Goal: Transaction & Acquisition: Purchase product/service

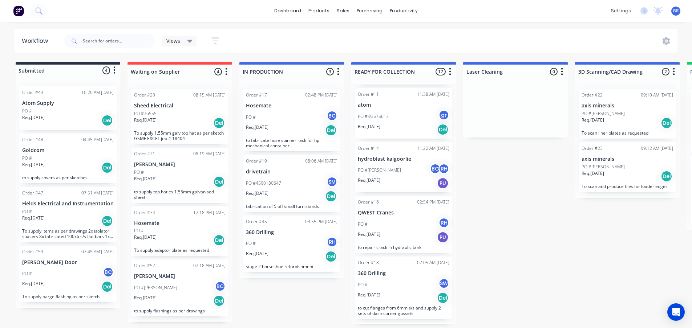
scroll to position [60, 0]
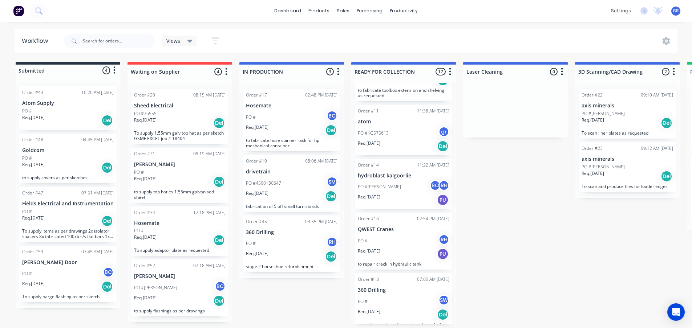
click at [402, 234] on div "PO # RH" at bounding box center [403, 241] width 91 height 14
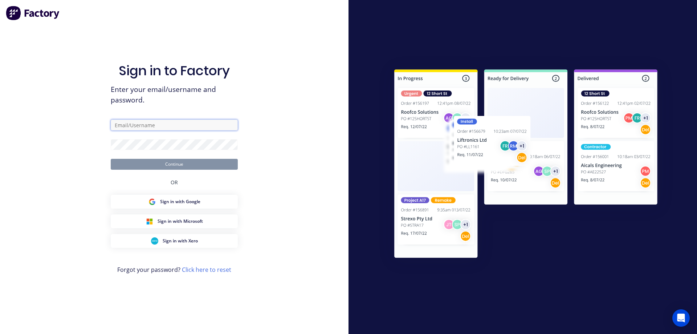
type input "[PERSON_NAME][EMAIL_ADDRESS][DOMAIN_NAME]"
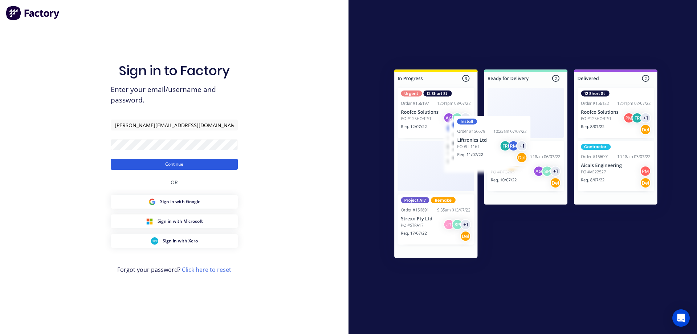
click at [156, 164] on button "Continue" at bounding box center [174, 164] width 127 height 11
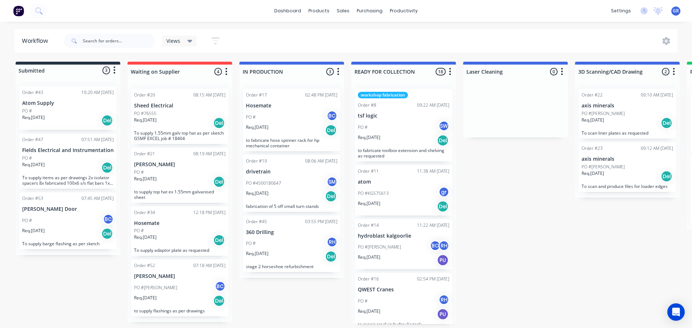
click at [402, 303] on div "PO # RH" at bounding box center [403, 301] width 91 height 14
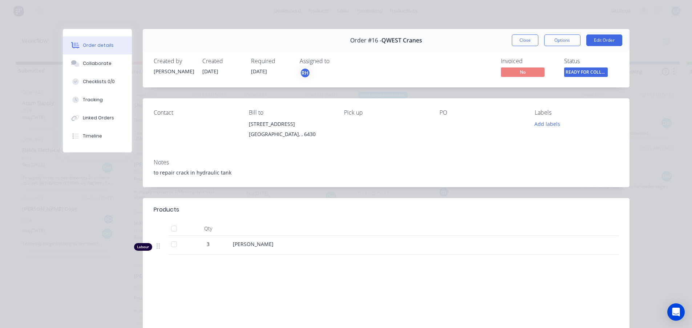
click at [270, 305] on div "Labour $405.00 Sub total $405.00 Margin $210.00 ( 51.85 %) Tax $40.50 Total $44…" at bounding box center [386, 320] width 465 height 84
click at [568, 38] on button "Options" at bounding box center [562, 40] width 36 height 12
click at [524, 45] on button "Close" at bounding box center [524, 40] width 26 height 12
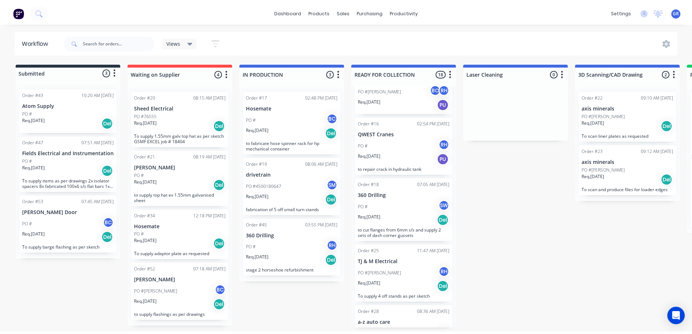
scroll to position [145, 0]
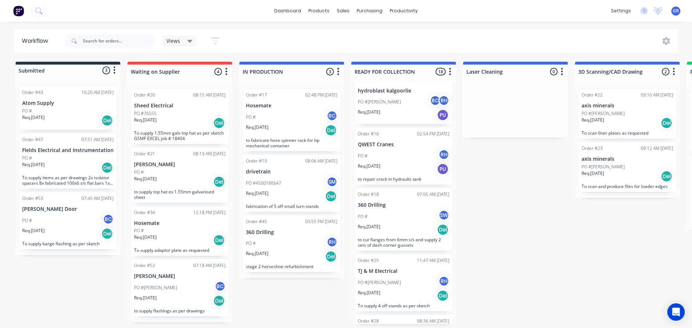
click at [412, 158] on div "PO # RH" at bounding box center [403, 156] width 91 height 14
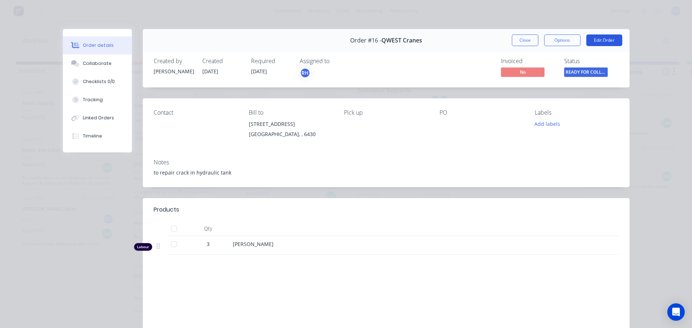
click at [595, 40] on button "Edit Order" at bounding box center [604, 40] width 36 height 12
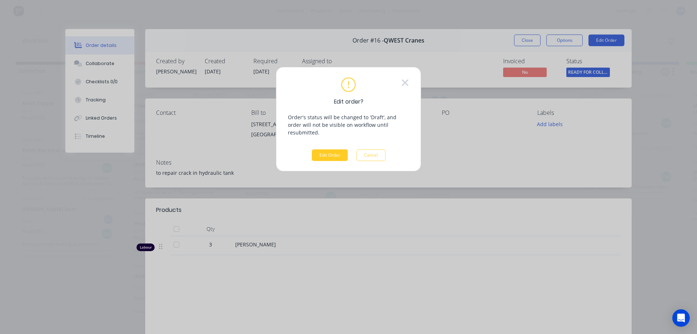
click at [328, 149] on button "Edit Order" at bounding box center [330, 155] width 36 height 12
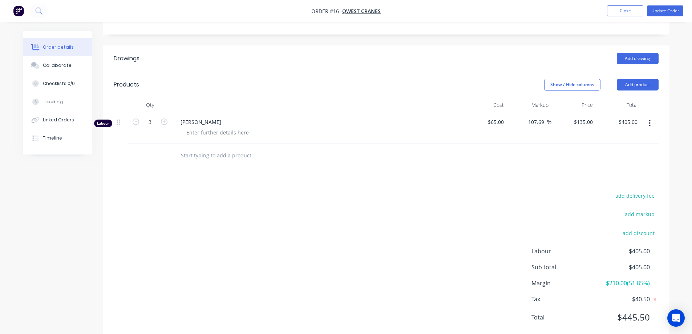
scroll to position [169, 0]
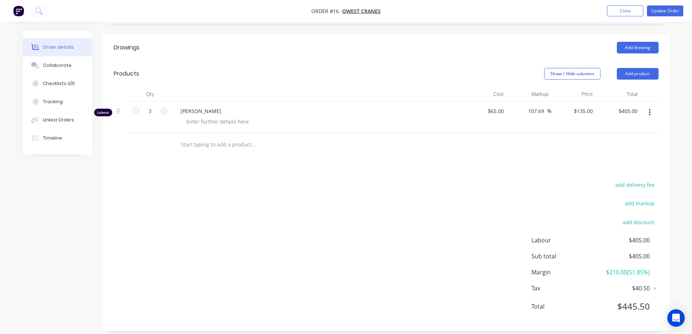
click at [492, 42] on div "Add drawing" at bounding box center [443, 48] width 429 height 12
click at [621, 13] on button "Close" at bounding box center [625, 10] width 36 height 11
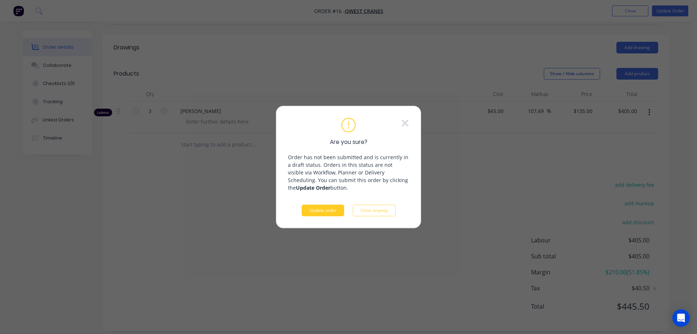
click at [321, 209] on button "Update order" at bounding box center [323, 210] width 42 height 12
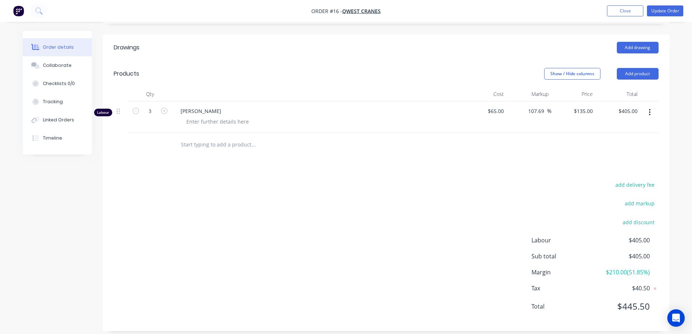
scroll to position [0, 0]
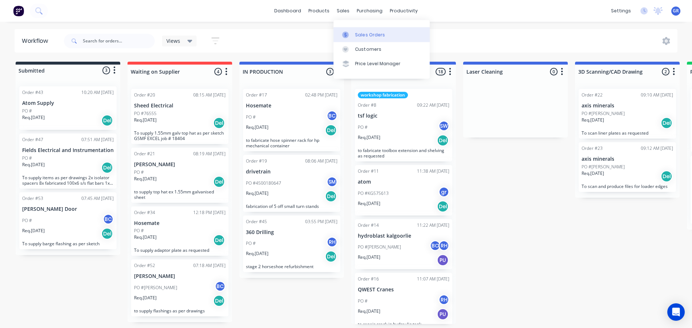
click at [353, 32] on link "Sales Orders" at bounding box center [381, 34] width 96 height 15
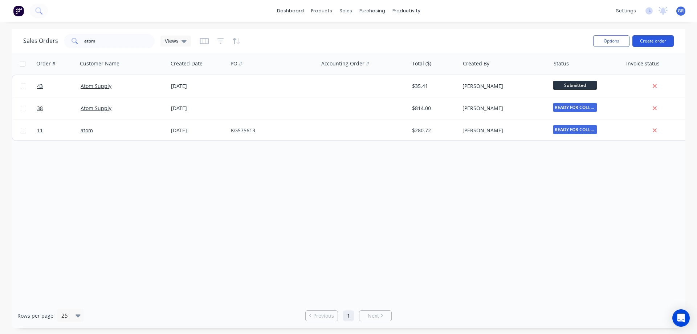
click at [652, 41] on button "Create order" at bounding box center [652, 41] width 41 height 12
click at [103, 41] on input "atom" at bounding box center [119, 41] width 71 height 15
type input "a"
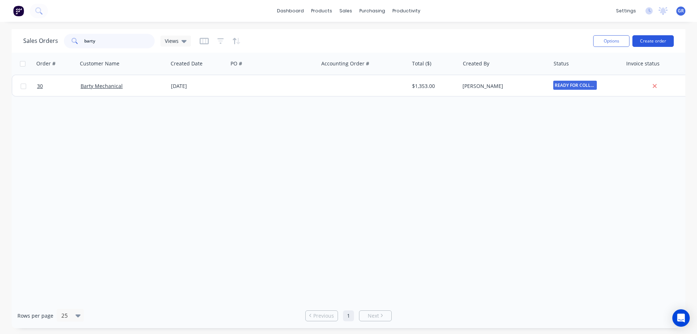
type input "barty"
click at [653, 39] on button "Create order" at bounding box center [652, 41] width 41 height 12
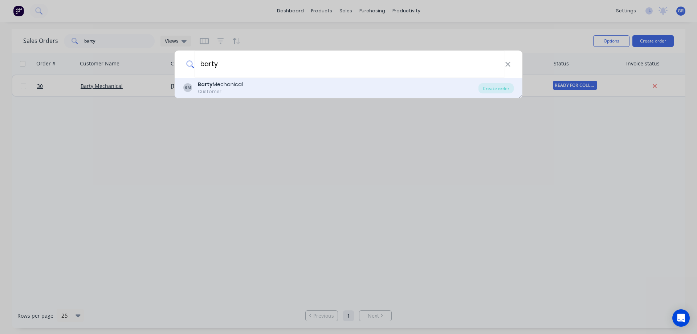
type input "barty"
click at [233, 87] on div "Barty Mechanical" at bounding box center [220, 85] width 45 height 8
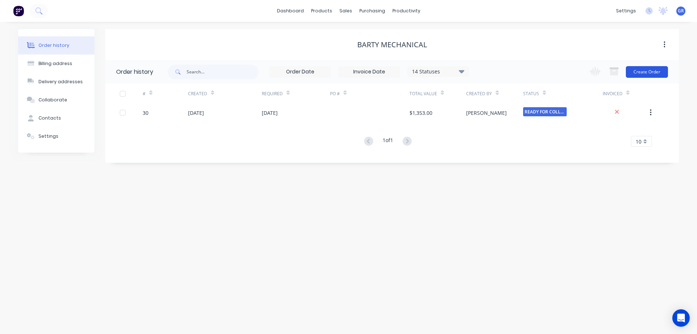
click at [647, 72] on button "Create Order" at bounding box center [647, 72] width 42 height 12
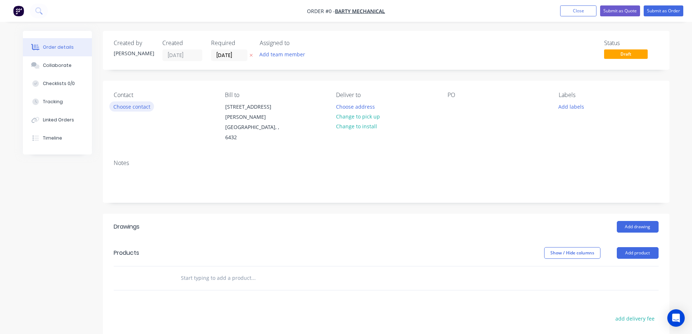
click at [130, 107] on button "Choose contact" at bounding box center [131, 106] width 45 height 10
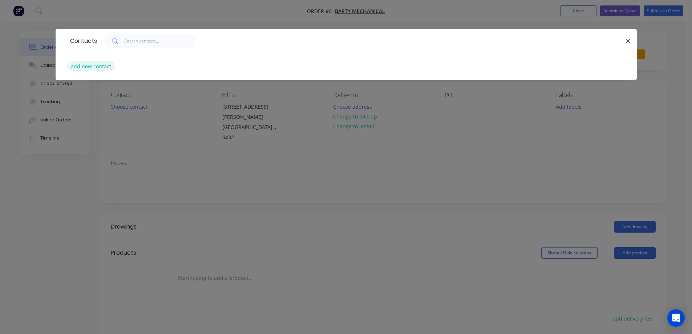
click at [95, 64] on button "add new contact" at bounding box center [91, 66] width 48 height 10
select select "AU"
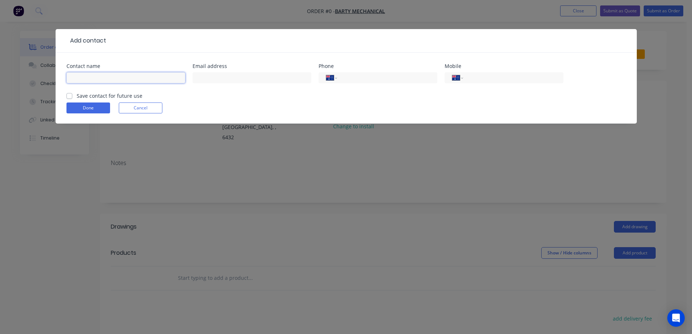
click at [107, 74] on input "text" at bounding box center [125, 77] width 119 height 11
type input "[PERSON_NAME]"
drag, startPoint x: 509, startPoint y: 72, endPoint x: 505, endPoint y: 75, distance: 4.6
click at [507, 73] on div "International [GEOGRAPHIC_DATA] [GEOGRAPHIC_DATA] [GEOGRAPHIC_DATA] [GEOGRAPHIC…" at bounding box center [503, 80] width 119 height 21
click at [505, 76] on input "tel" at bounding box center [511, 78] width 87 height 8
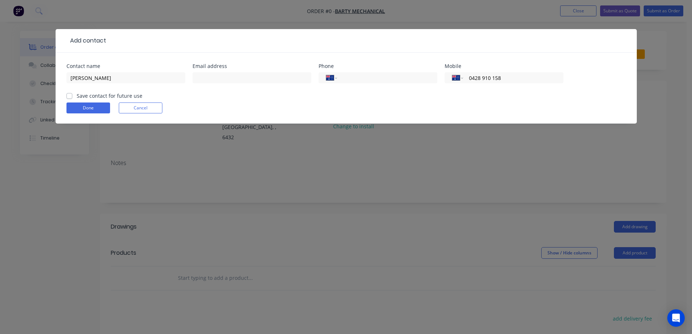
type input "0428 910 158"
click at [79, 94] on label "Save contact for future use" at bounding box center [110, 96] width 66 height 8
click at [72, 94] on input "Save contact for future use" at bounding box center [69, 95] width 6 height 7
checkbox input "true"
click at [84, 103] on button "Done" at bounding box center [88, 107] width 44 height 11
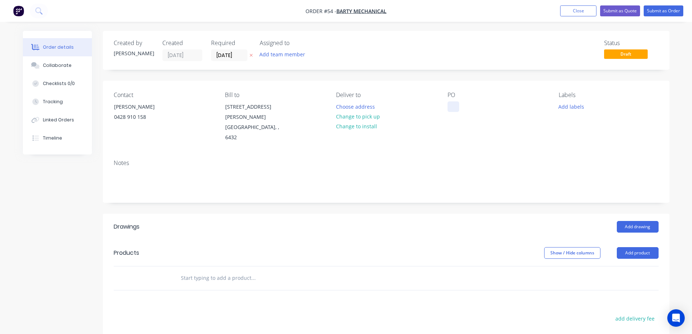
click at [450, 110] on div at bounding box center [453, 106] width 12 height 11
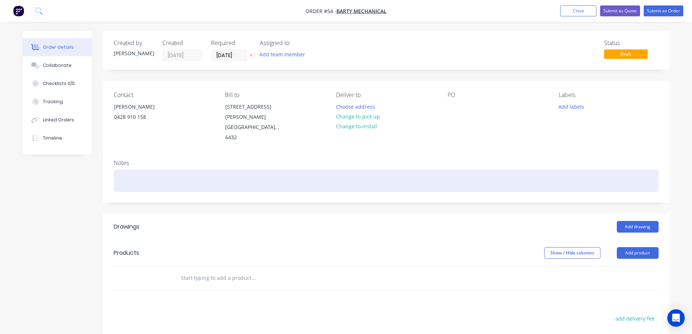
click at [139, 170] on div at bounding box center [386, 181] width 545 height 22
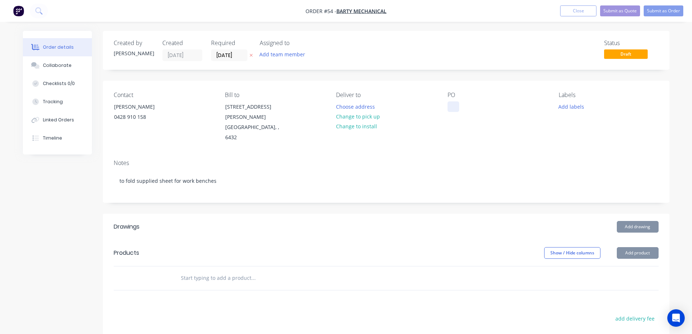
click at [453, 110] on div at bounding box center [453, 106] width 12 height 11
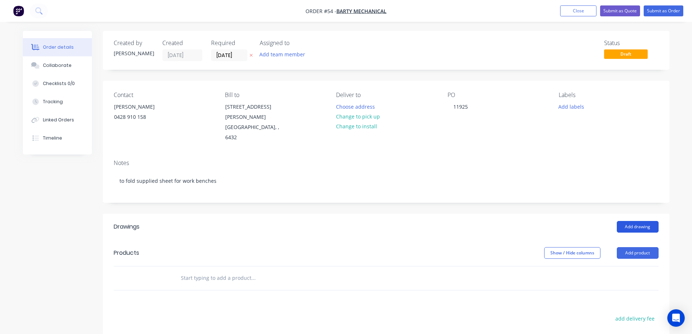
click at [632, 221] on button "Add drawing" at bounding box center [637, 227] width 42 height 12
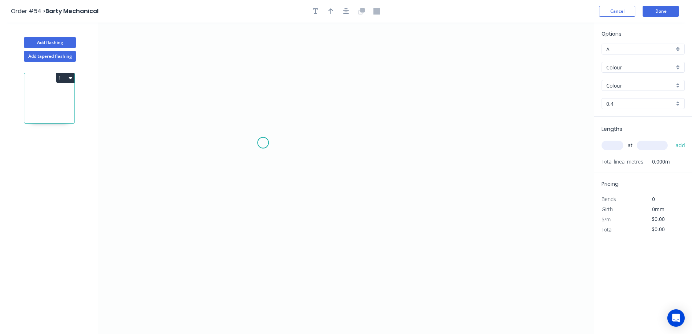
click at [263, 143] on icon "0" at bounding box center [345, 178] width 495 height 311
click at [264, 100] on icon "0" at bounding box center [345, 178] width 495 height 311
click at [408, 107] on icon "0 ?" at bounding box center [345, 178] width 495 height 311
click at [409, 59] on icon "0 ? ?" at bounding box center [345, 178] width 495 height 311
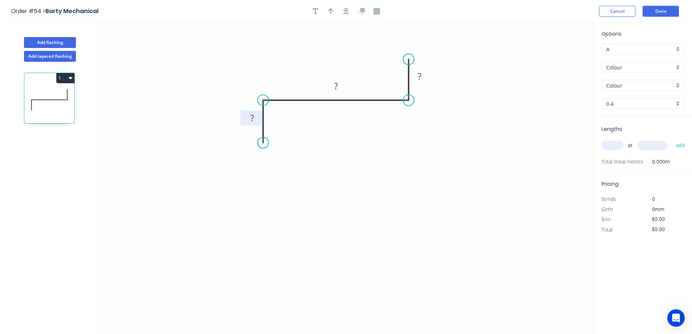
click at [252, 121] on tspan "?" at bounding box center [252, 118] width 4 height 12
click at [249, 134] on icon "0 ?25 ? ?" at bounding box center [345, 178] width 495 height 311
click at [252, 118] on tspan "?" at bounding box center [252, 118] width 4 height 12
click at [338, 86] on rect at bounding box center [336, 86] width 15 height 10
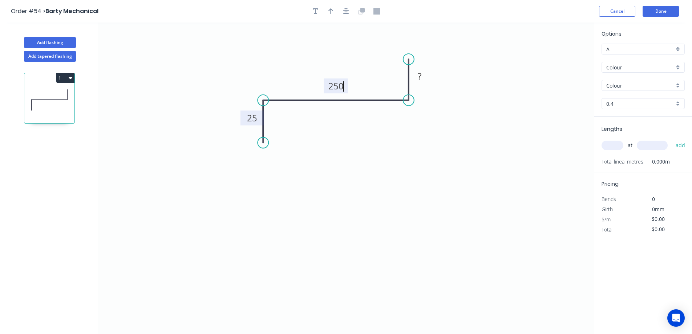
click at [321, 129] on icon "0 25 250 ?" at bounding box center [345, 178] width 495 height 311
click at [422, 74] on rect at bounding box center [419, 77] width 15 height 10
click at [451, 87] on icon "0 25 250 25" at bounding box center [345, 178] width 495 height 311
type input "$17.33"
click at [613, 144] on input "text" at bounding box center [612, 144] width 22 height 9
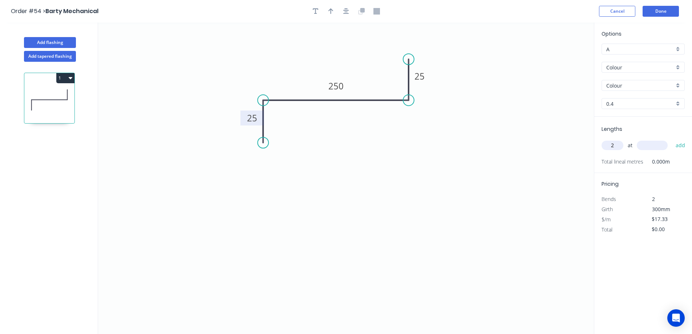
type input "2"
click at [661, 147] on input "text" at bounding box center [651, 144] width 31 height 9
type input "2400"
click at [680, 146] on button "add" at bounding box center [680, 145] width 17 height 12
type input "$83.18"
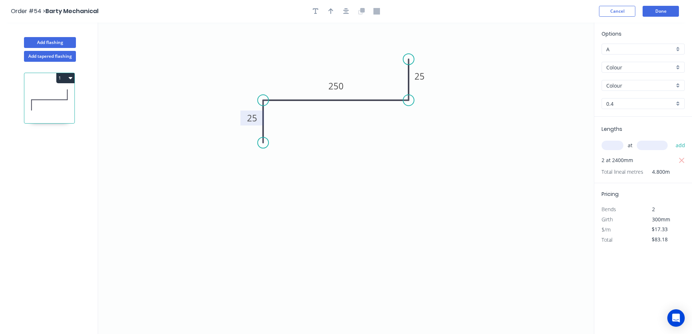
click at [650, 66] on input "Colour" at bounding box center [640, 68] width 68 height 8
click at [662, 95] on div "Galv" at bounding box center [642, 93] width 82 height 13
type input "Galv"
type input "1.0"
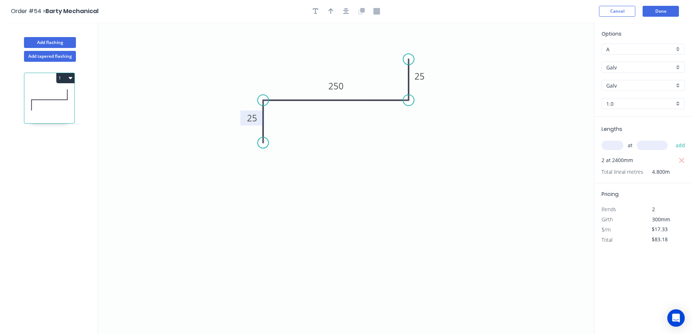
type input "$30.05"
type input "$144.24"
click at [655, 104] on input "1.0" at bounding box center [640, 104] width 68 height 8
click at [623, 156] on div "1.95" at bounding box center [642, 155] width 82 height 13
type input "1.95"
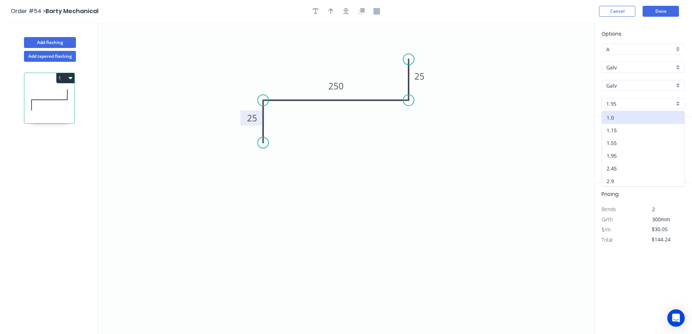
type input "$56.61"
type input "$271.73"
click at [558, 191] on icon "0 25 250 25" at bounding box center [345, 178] width 495 height 311
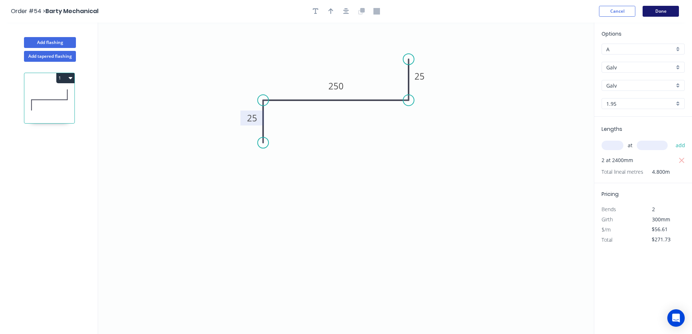
click at [660, 10] on button "Done" at bounding box center [660, 11] width 36 height 11
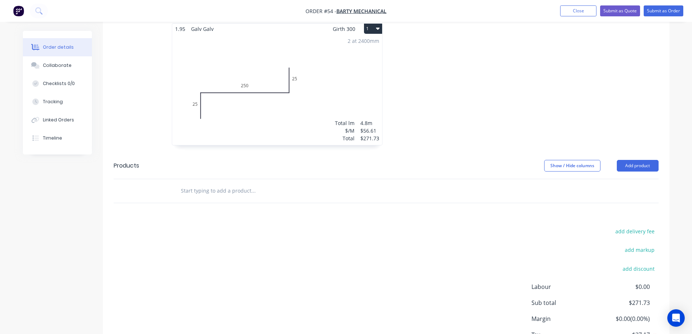
scroll to position [253, 0]
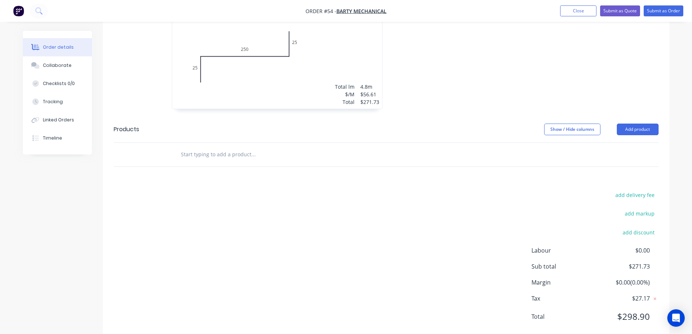
click at [339, 170] on div "Drawings Add drawing 1.95 Galv Galv Girth 300 1 0 25 250 25 0 25 250 25 2 at 24…" at bounding box center [386, 151] width 566 height 380
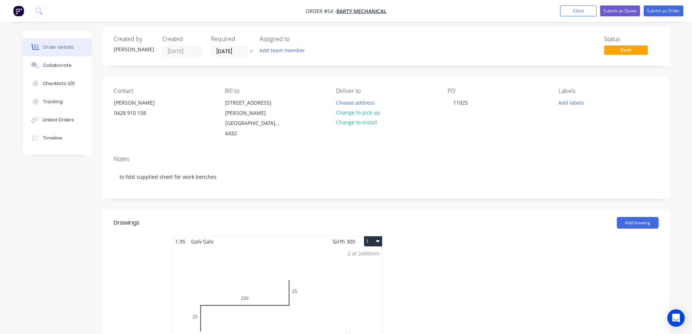
scroll to position [0, 0]
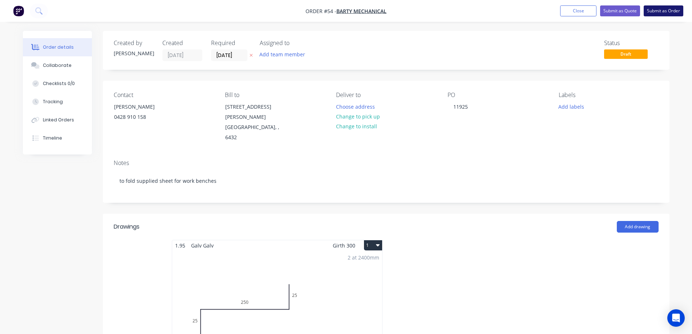
click at [663, 12] on button "Submit as Order" at bounding box center [663, 10] width 40 height 11
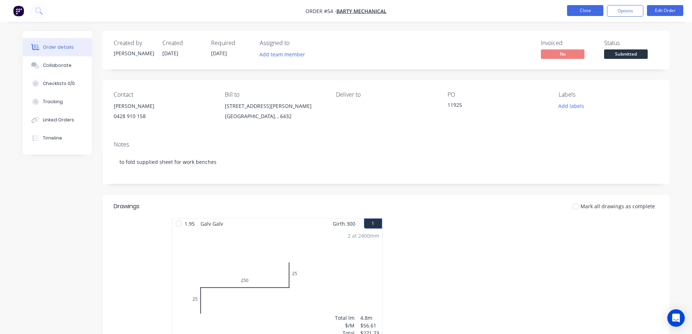
click at [574, 9] on button "Close" at bounding box center [585, 10] width 36 height 11
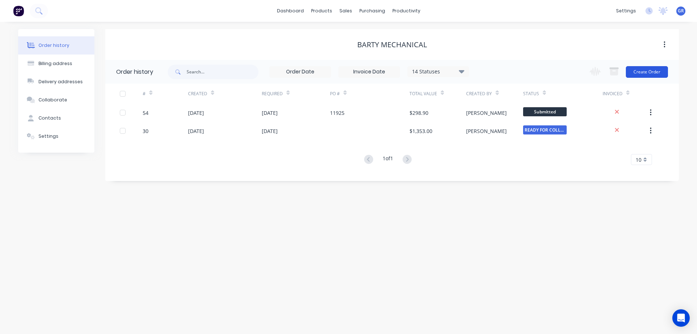
click at [644, 72] on button "Create Order" at bounding box center [647, 72] width 42 height 12
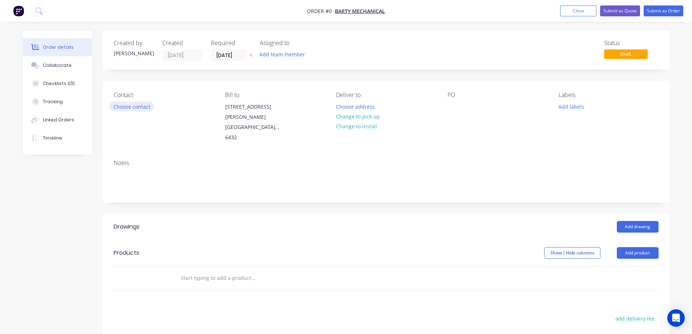
click at [133, 109] on button "Choose contact" at bounding box center [131, 106] width 45 height 10
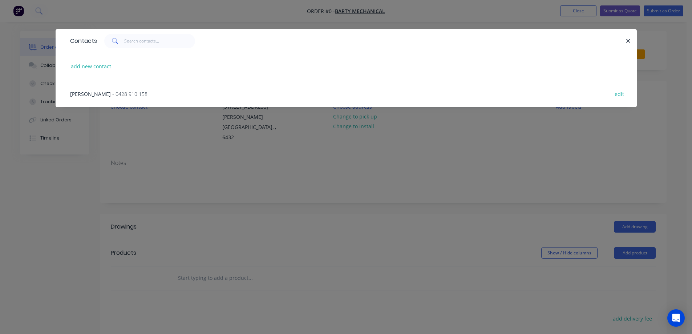
click at [88, 94] on span "[PERSON_NAME]" at bounding box center [90, 93] width 41 height 7
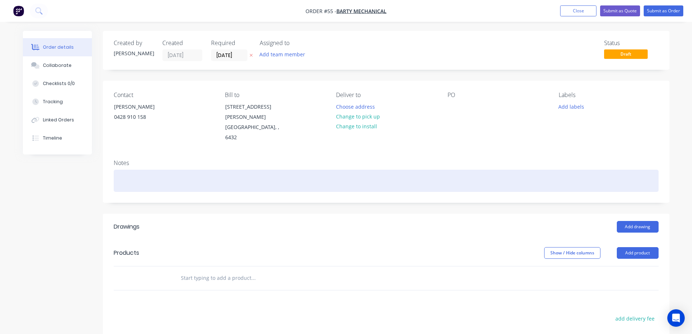
click at [131, 170] on div at bounding box center [386, 181] width 545 height 22
click at [244, 170] on div "To supply benchtop pressings as per sketches" at bounding box center [386, 181] width 545 height 22
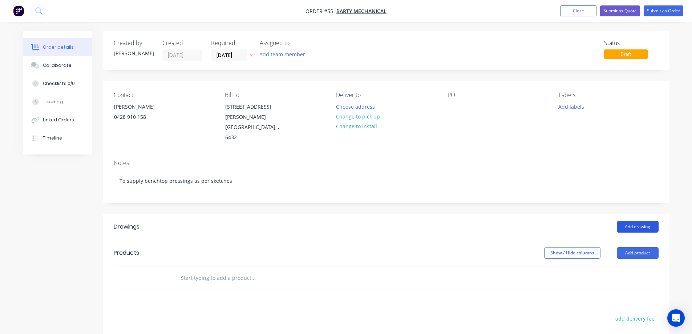
click at [626, 221] on button "Add drawing" at bounding box center [637, 227] width 42 height 12
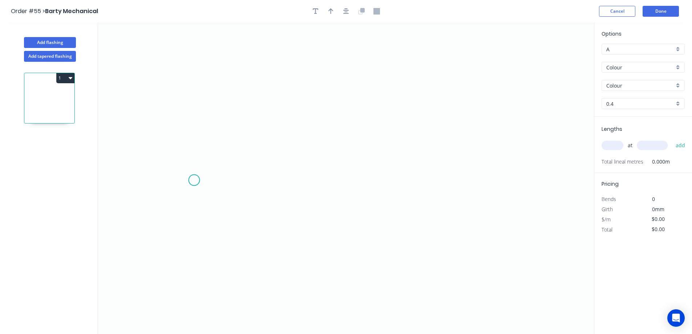
click at [194, 180] on icon "0" at bounding box center [345, 178] width 495 height 311
click at [194, 145] on icon at bounding box center [194, 162] width 0 height 34
drag, startPoint x: 316, startPoint y: 140, endPoint x: 324, endPoint y: 91, distance: 50.0
click at [317, 140] on icon "0 ?" at bounding box center [345, 178] width 495 height 311
drag, startPoint x: 315, startPoint y: 105, endPoint x: 318, endPoint y: 111, distance: 7.0
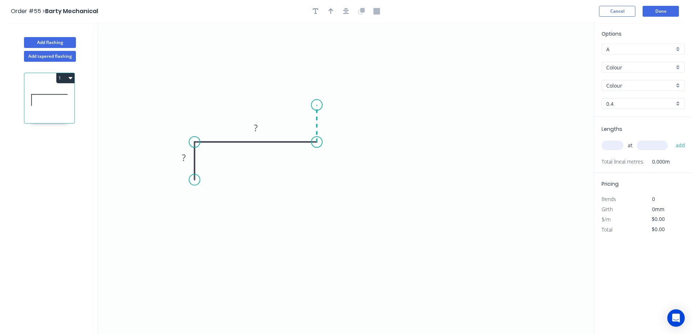
click at [315, 105] on icon "0 ? ?" at bounding box center [345, 178] width 495 height 311
click at [181, 157] on rect at bounding box center [183, 158] width 15 height 10
click at [261, 129] on rect at bounding box center [255, 128] width 15 height 10
click at [327, 124] on tspan "?" at bounding box center [328, 120] width 4 height 12
click at [358, 144] on icon "0 40 420 140" at bounding box center [345, 178] width 495 height 311
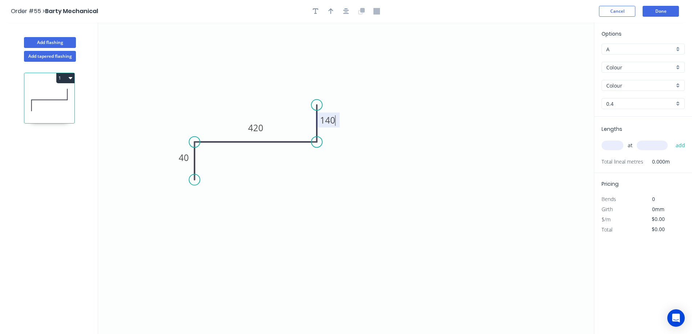
type input "$31.92"
click at [617, 143] on input "text" at bounding box center [612, 144] width 22 height 9
type input "2"
type input "2400"
click at [628, 264] on div "Options A A Colour Colour Colour Colour 0.4 0.4 Lengths 2 at 2400 add Total lin…" at bounding box center [643, 179] width 98 height 312
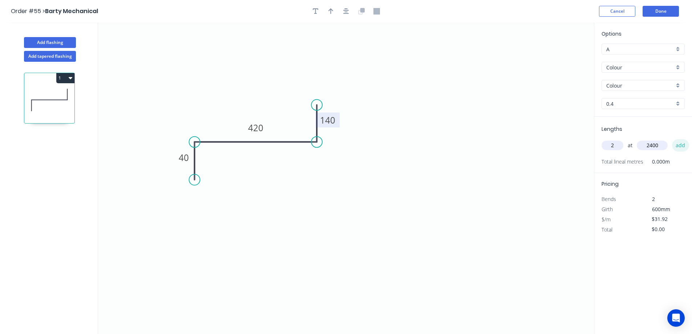
click at [683, 143] on button "add" at bounding box center [680, 145] width 17 height 12
type input "$153.22"
click at [636, 64] on input "Colour" at bounding box center [640, 68] width 68 height 8
click at [624, 95] on div "Galv" at bounding box center [642, 93] width 82 height 13
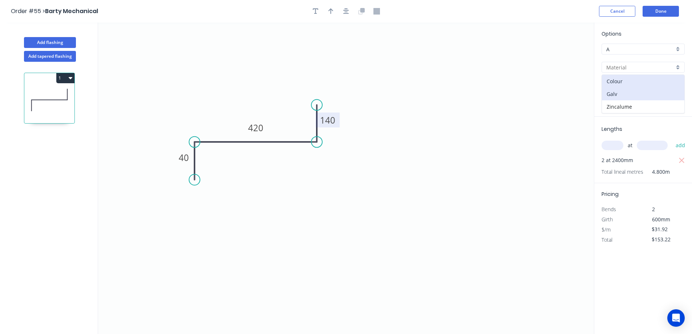
type input "Galv"
type input "1.0"
type input "$56.91"
type input "$273.17"
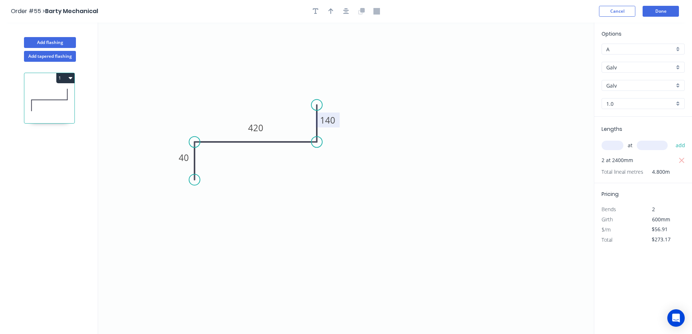
click at [629, 89] on input "Galv" at bounding box center [640, 86] width 68 height 8
click at [629, 88] on input "text" at bounding box center [640, 86] width 68 height 8
click at [629, 100] on input "1.0" at bounding box center [640, 104] width 68 height 8
click at [628, 154] on div "1.95" at bounding box center [642, 155] width 82 height 13
type input "1.95"
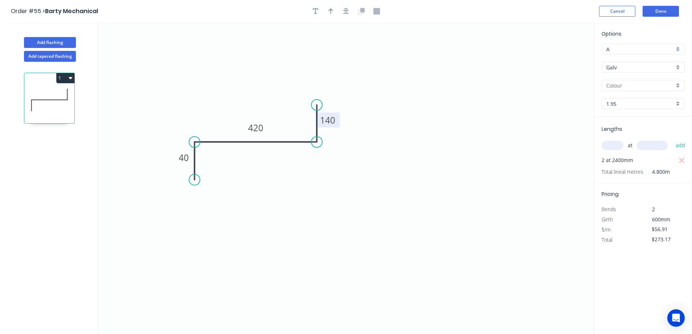
type input "$109.91"
type input "$527.57"
click at [640, 269] on div "Options A A Galv Galv Galv 1.95 1.95 Lengths at add 2 at 2400mm Total lineal me…" at bounding box center [643, 179] width 98 height 312
click at [653, 13] on button "Done" at bounding box center [660, 11] width 36 height 11
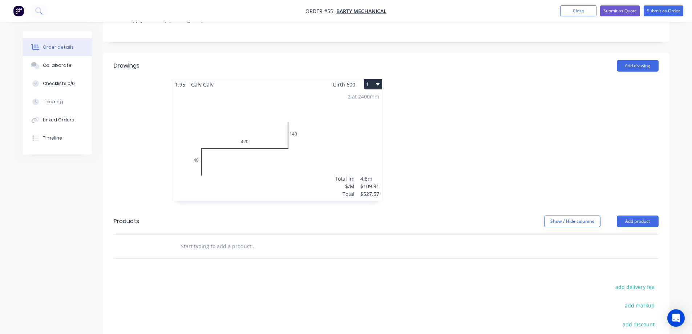
scroll to position [107, 0]
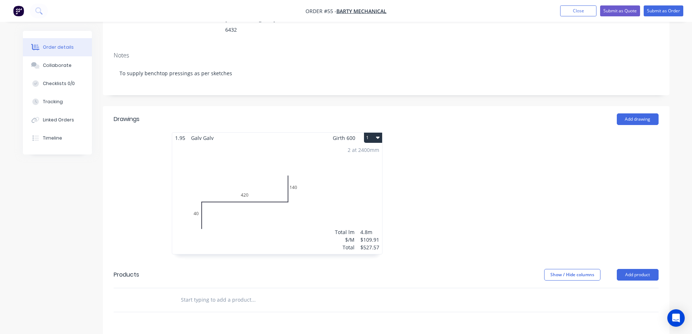
click at [197, 292] on input "text" at bounding box center [252, 299] width 145 height 15
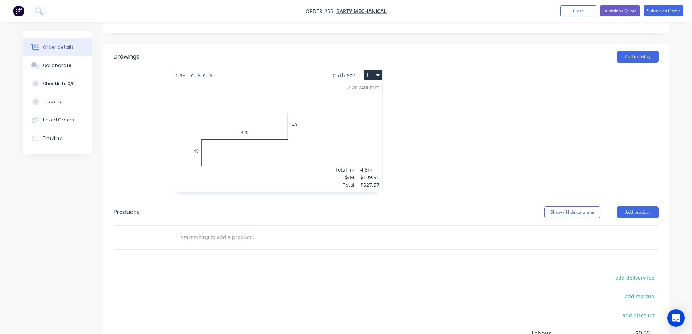
scroll to position [180, 0]
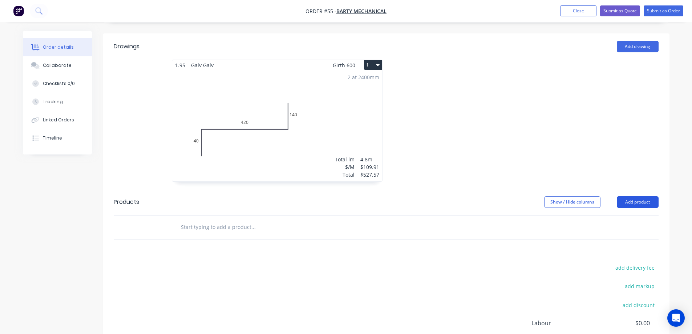
click at [633, 196] on button "Add product" at bounding box center [637, 202] width 42 height 12
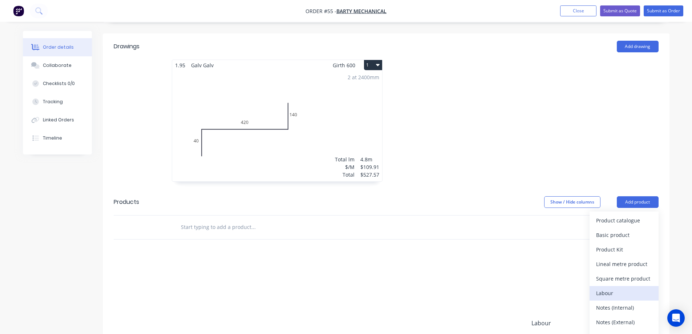
click at [610, 287] on div "Labour" at bounding box center [624, 292] width 56 height 11
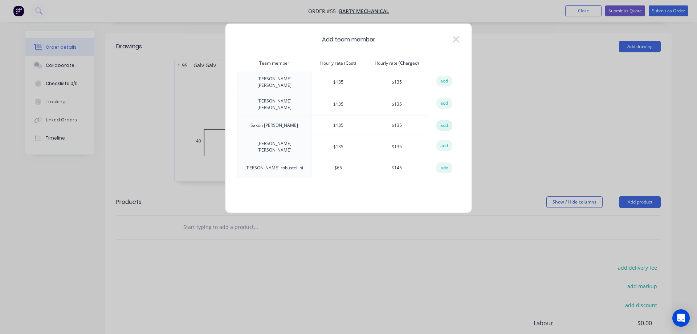
click at [444, 121] on button "add" at bounding box center [444, 125] width 16 height 11
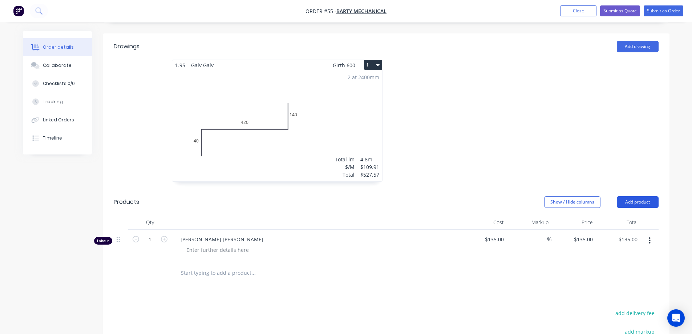
click at [637, 196] on button "Add product" at bounding box center [637, 202] width 42 height 12
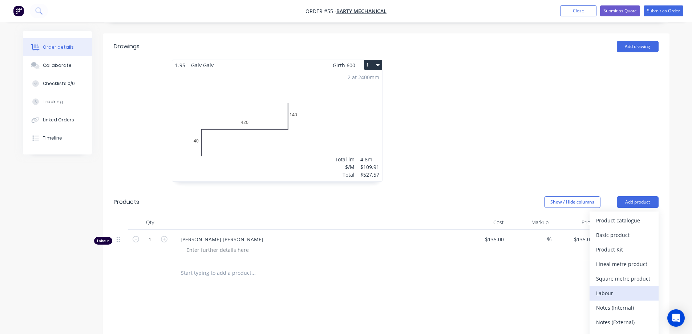
click at [606, 287] on div "Labour" at bounding box center [624, 292] width 56 height 11
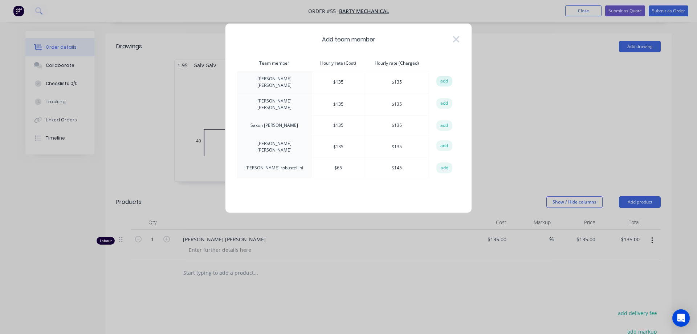
click at [444, 82] on button "add" at bounding box center [444, 81] width 16 height 11
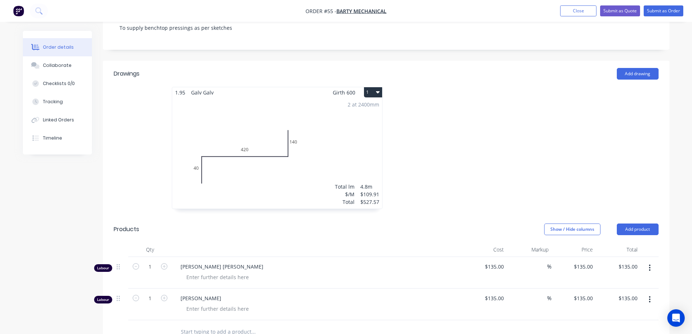
scroll to position [148, 0]
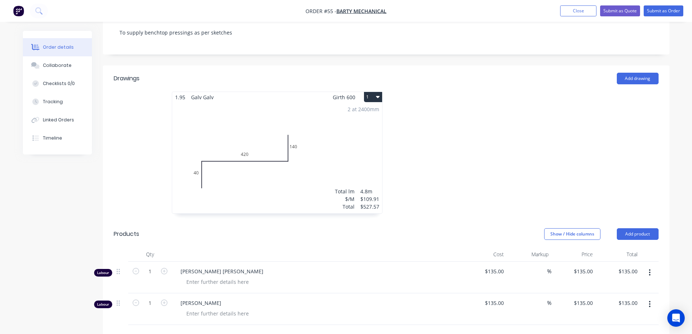
click at [355, 156] on div "2 at 2400mm Total lm $/M Total 4.8m $109.91 $527.57" at bounding box center [277, 157] width 210 height 111
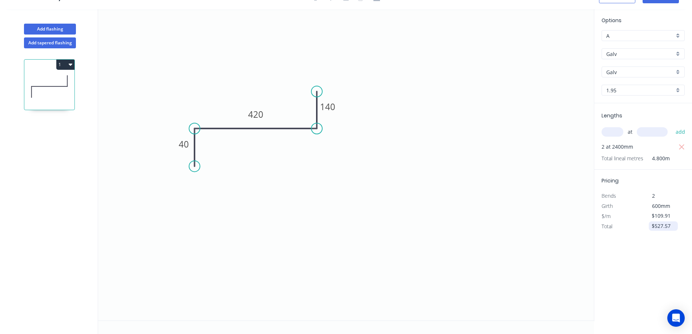
click at [667, 225] on input "$527.57" at bounding box center [663, 226] width 25 height 10
drag, startPoint x: 645, startPoint y: 226, endPoint x: 627, endPoint y: 225, distance: 18.2
click at [627, 225] on div "Total $527.57" at bounding box center [643, 226] width 94 height 10
type input "$0.00"
click at [649, 231] on div "$0.00" at bounding box center [662, 226] width 39 height 10
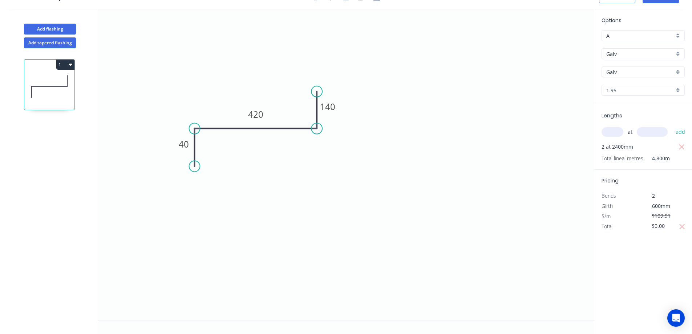
click at [524, 265] on icon "0 40 420 140" at bounding box center [345, 164] width 495 height 311
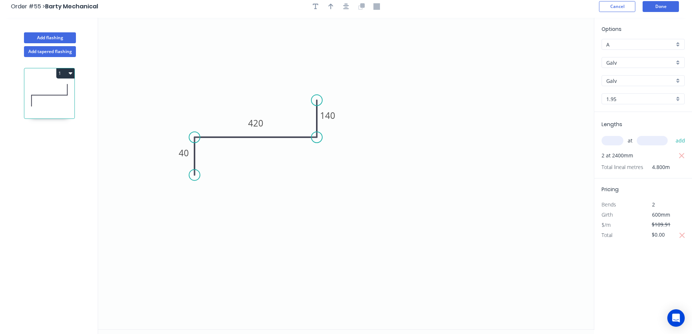
scroll to position [0, 0]
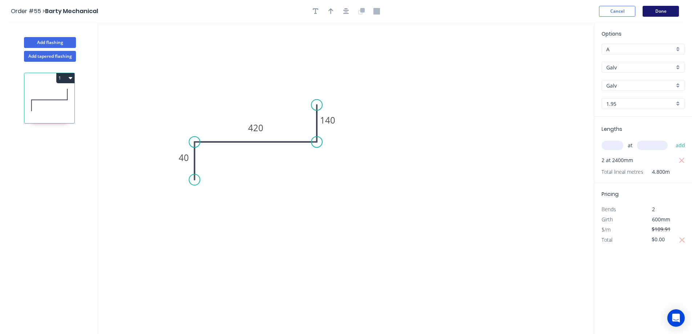
click at [663, 9] on button "Done" at bounding box center [660, 11] width 36 height 11
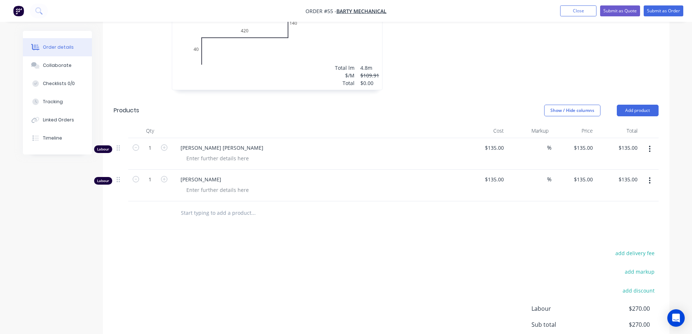
scroll to position [254, 0]
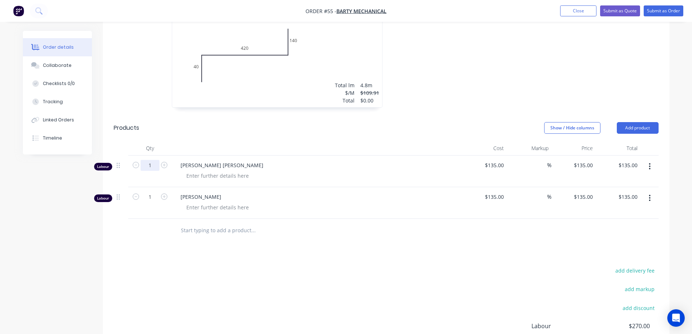
click at [158, 160] on input "1" at bounding box center [149, 165] width 19 height 11
type input "1.5"
type input "$202.50"
click at [177, 240] on div "Drawings Add drawing 1.95 Galv Galv Girth 600 1 0 40 420 140 0 40 420 140 2 at …" at bounding box center [386, 187] width 566 height 457
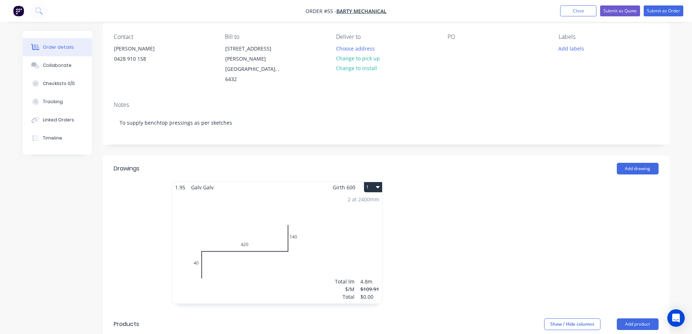
scroll to position [39, 0]
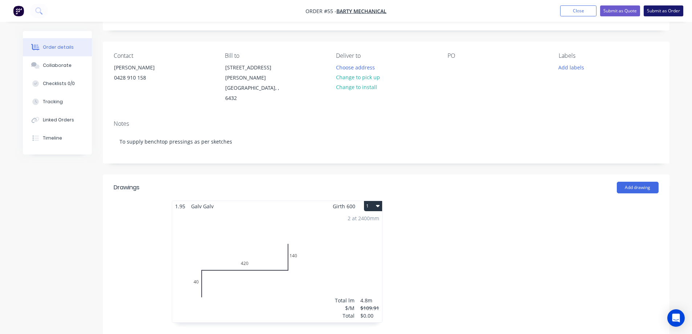
click at [662, 10] on button "Submit as Order" at bounding box center [663, 10] width 40 height 11
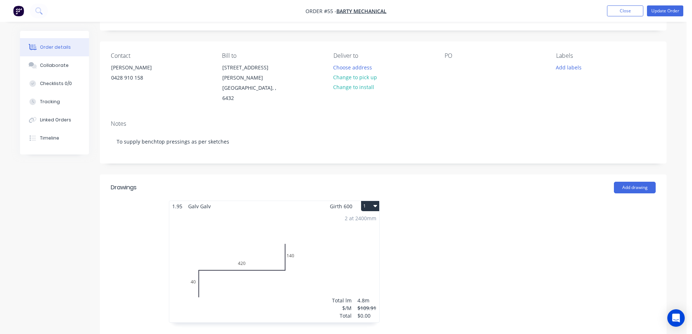
scroll to position [0, 0]
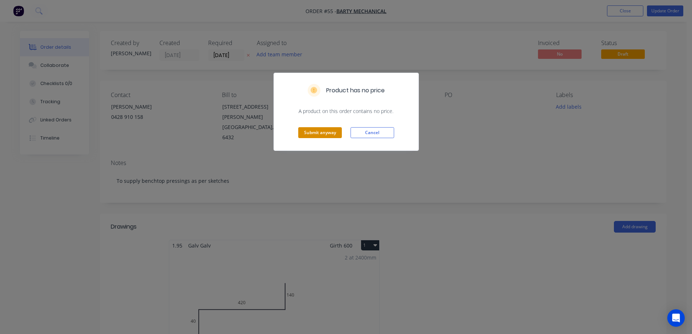
click at [316, 129] on button "Submit anyway" at bounding box center [320, 132] width 44 height 11
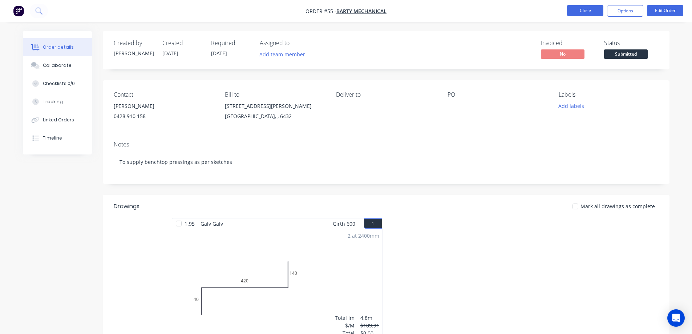
click at [581, 8] on button "Close" at bounding box center [585, 10] width 36 height 11
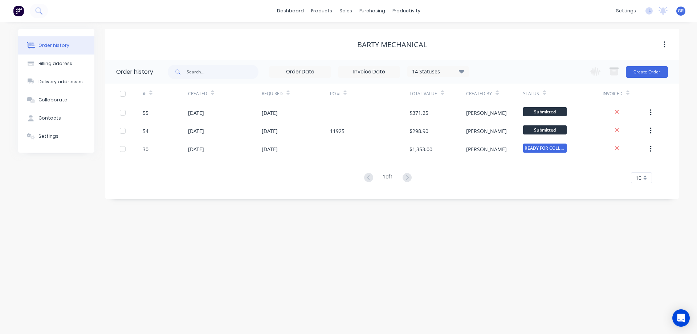
click at [342, 233] on div "Order history Billing address Delivery addresses Collaborate Contacts Settings …" at bounding box center [348, 178] width 697 height 312
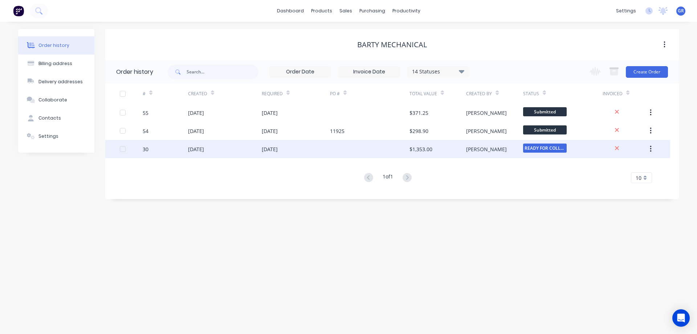
click at [238, 149] on div "[DATE]" at bounding box center [225, 149] width 74 height 18
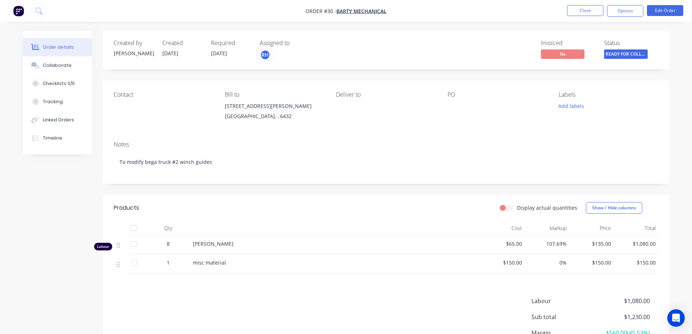
click at [129, 109] on div "Contact" at bounding box center [163, 107] width 99 height 33
click at [670, 9] on button "Edit Order" at bounding box center [665, 10] width 36 height 11
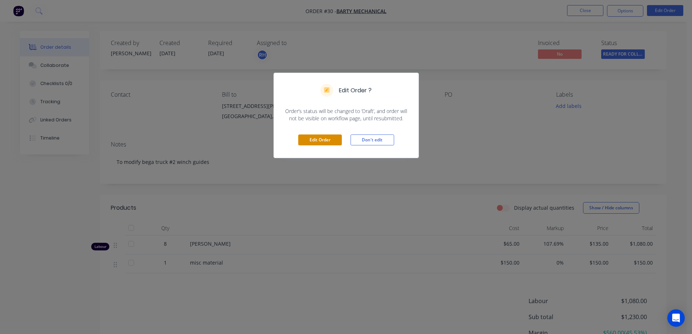
click at [309, 139] on button "Edit Order" at bounding box center [320, 139] width 44 height 11
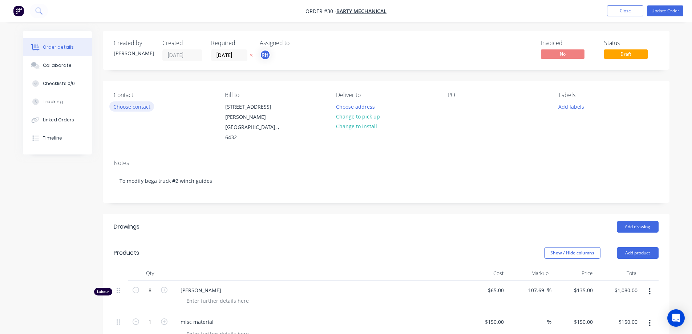
click at [125, 104] on button "Choose contact" at bounding box center [131, 106] width 45 height 10
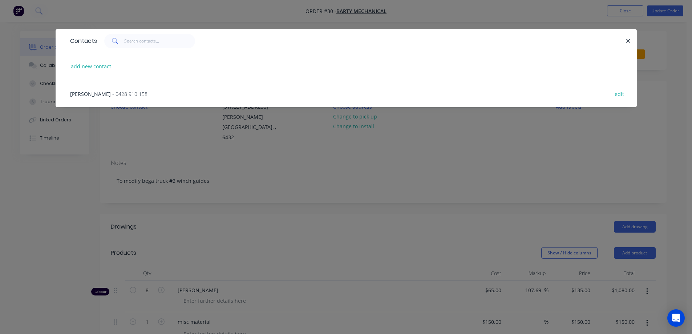
click at [112, 96] on span "- 0428 910 158" at bounding box center [129, 93] width 35 height 7
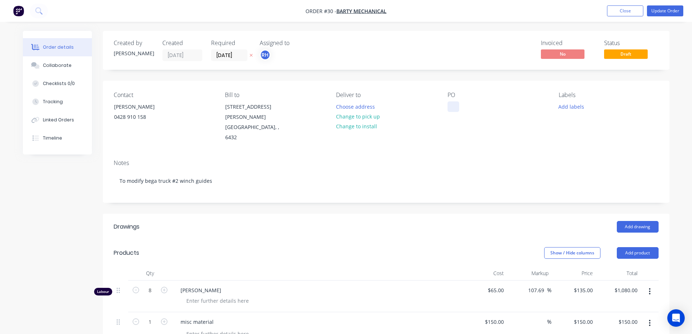
click at [452, 111] on div at bounding box center [453, 106] width 12 height 11
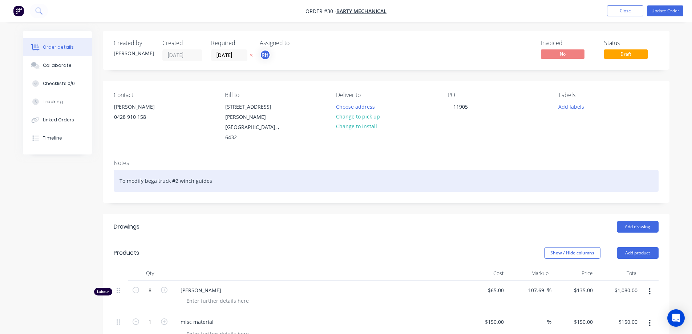
click at [372, 170] on div "To modify bega truck #2 winch guides" at bounding box center [386, 181] width 545 height 22
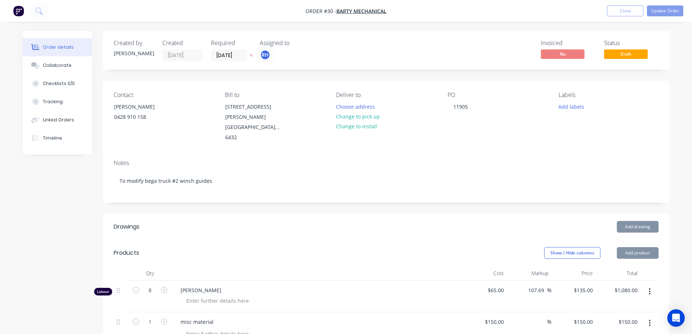
click at [292, 187] on div "Created by [PERSON_NAME] Created [DATE] Required [DATE] Assigned to RH Invoiced…" at bounding box center [386, 287] width 566 height 512
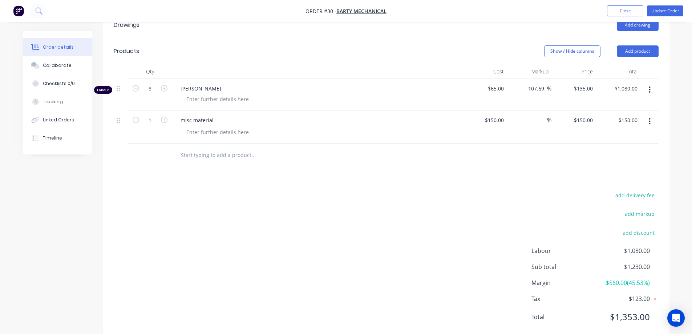
scroll to position [202, 0]
click at [632, 11] on button "Close" at bounding box center [625, 10] width 36 height 11
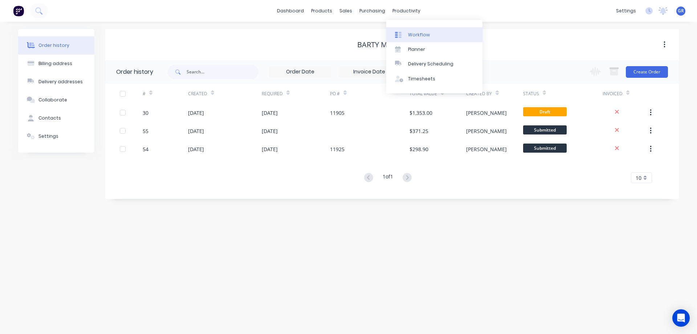
click at [415, 38] on div "Workflow" at bounding box center [419, 35] width 22 height 7
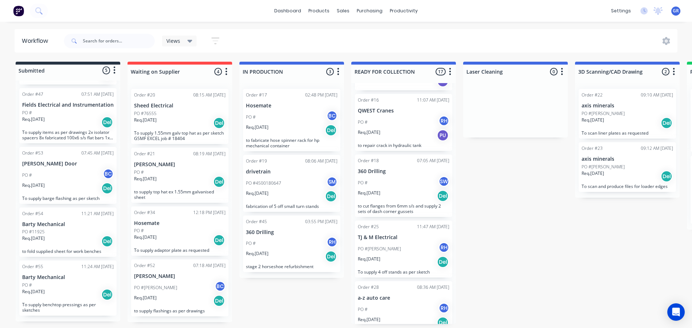
scroll to position [182, 0]
click at [89, 41] on input "text" at bounding box center [119, 41] width 72 height 15
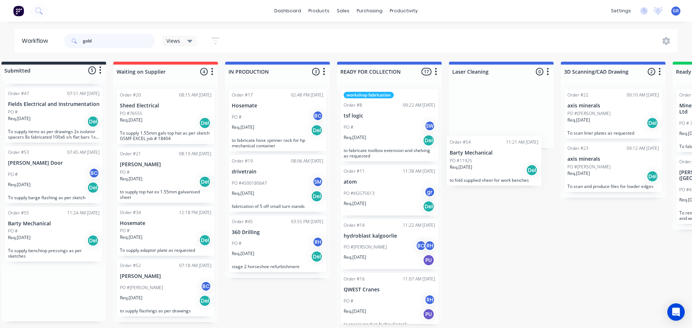
scroll to position [0, 16]
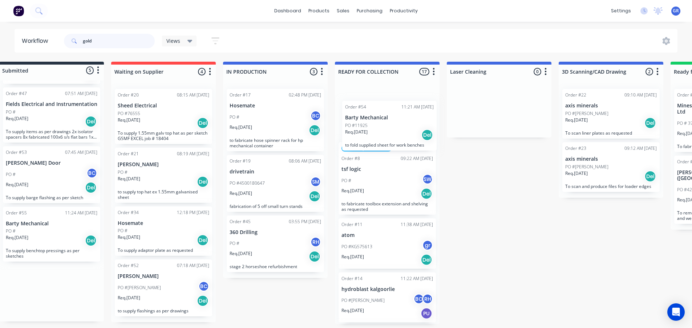
drag, startPoint x: 54, startPoint y: 241, endPoint x: 379, endPoint y: 129, distance: 344.4
click at [379, 129] on div "Submitted 5 Status colour #273444 hex #273444 Save Cancel Summaries Total order…" at bounding box center [478, 193] width 1000 height 262
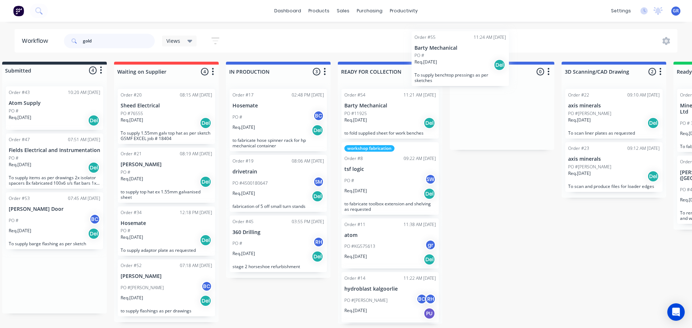
scroll to position [0, 13]
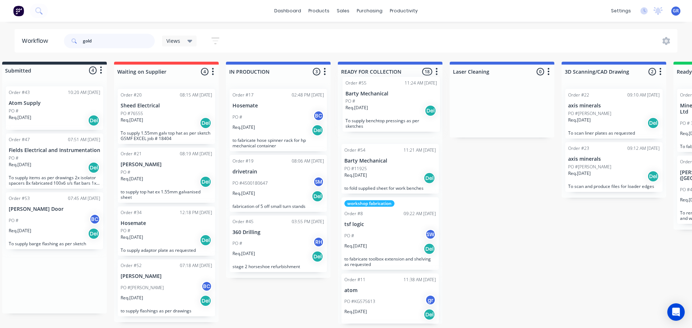
drag, startPoint x: 37, startPoint y: 277, endPoint x: 379, endPoint y: 100, distance: 384.3
click at [379, 100] on div "Submitted 4 Status colour #273444 hex #273444 Save Cancel Summaries Total order…" at bounding box center [481, 193] width 1000 height 262
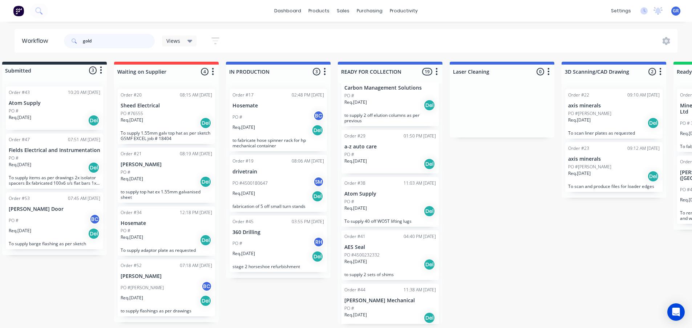
scroll to position [835, 0]
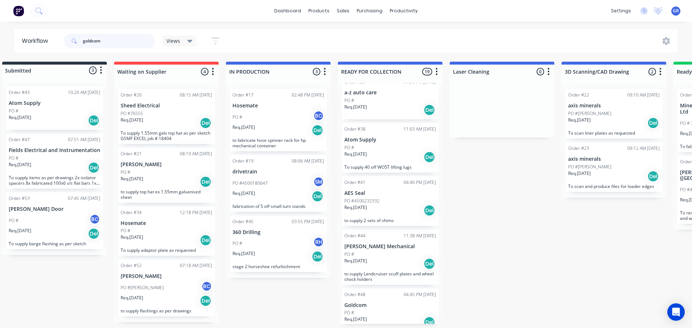
type input "goldcom"
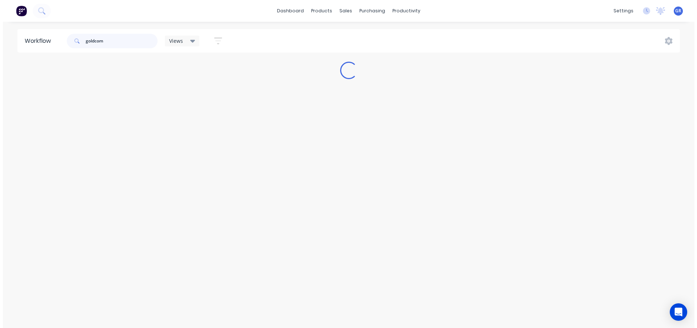
scroll to position [0, 0]
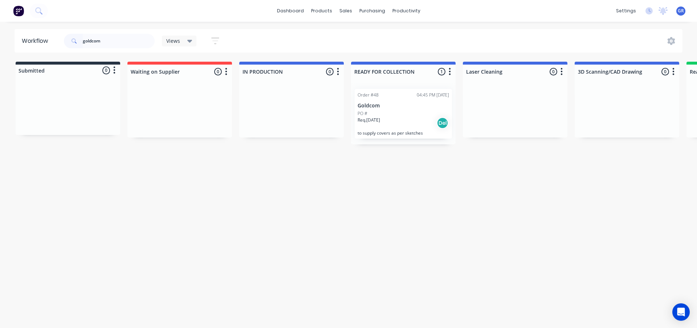
click at [403, 114] on div "PO #" at bounding box center [403, 113] width 91 height 7
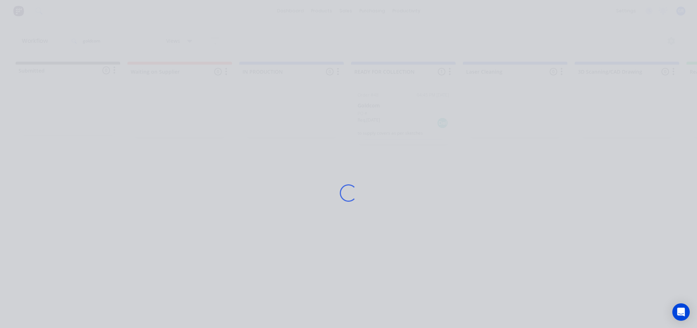
click at [402, 114] on div "Loading..." at bounding box center [348, 193] width 581 height 328
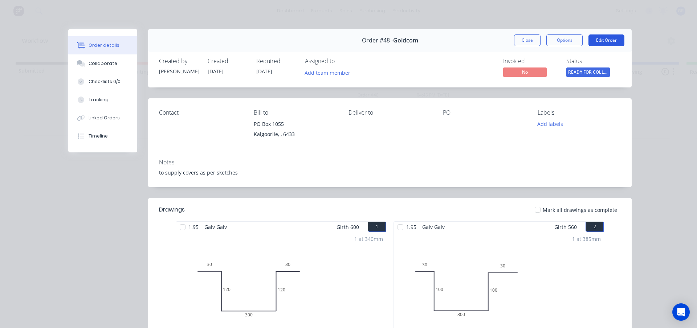
click at [606, 41] on button "Edit Order" at bounding box center [606, 40] width 36 height 12
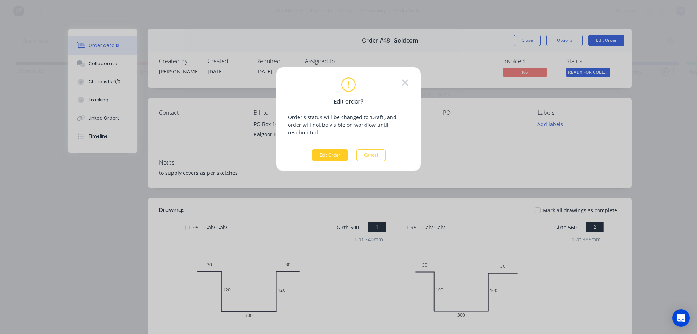
click at [337, 149] on button "Edit Order" at bounding box center [330, 155] width 36 height 12
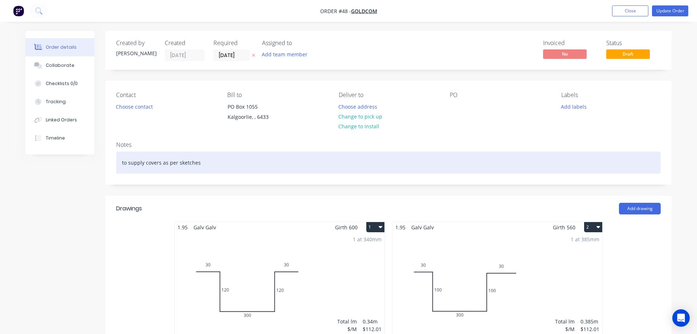
type input "$135.00"
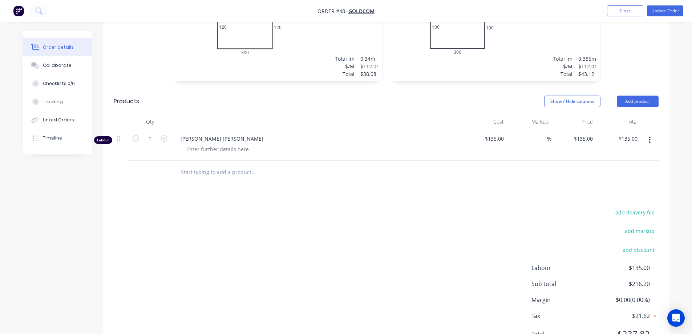
scroll to position [298, 0]
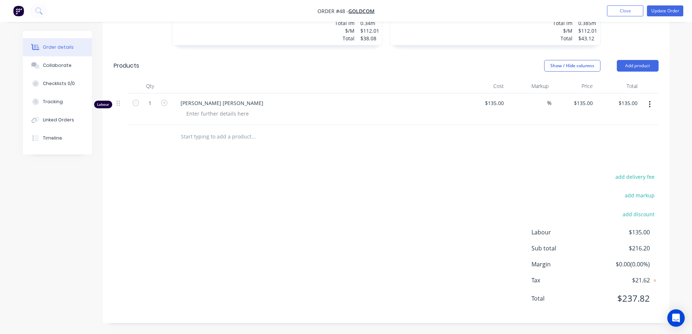
click at [120, 103] on div at bounding box center [121, 103] width 9 height 10
click at [196, 102] on span "[PERSON_NAME] [PERSON_NAME]" at bounding box center [319, 103] width 279 height 8
click at [205, 106] on span "[PERSON_NAME] [PERSON_NAME]" at bounding box center [319, 103] width 279 height 8
click at [650, 104] on icon "button" at bounding box center [649, 104] width 2 height 8
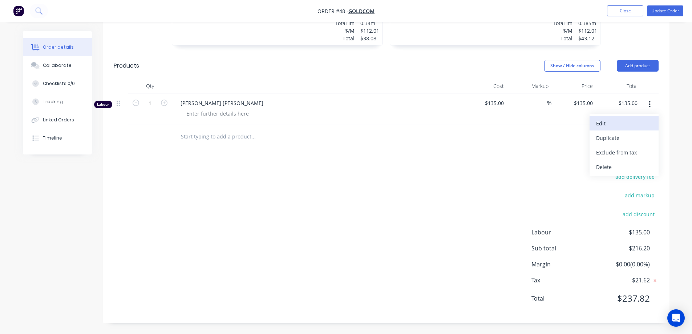
click at [620, 124] on div "Edit" at bounding box center [624, 123] width 56 height 11
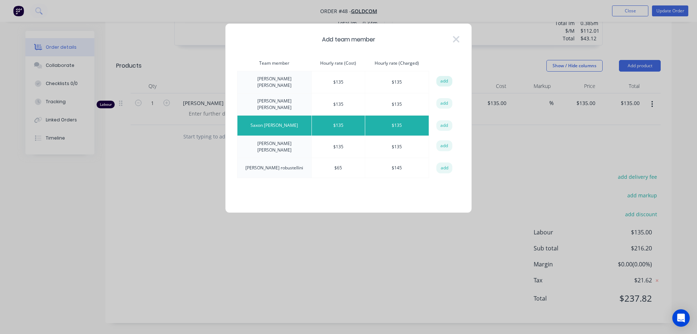
click at [443, 82] on button "add" at bounding box center [444, 81] width 16 height 11
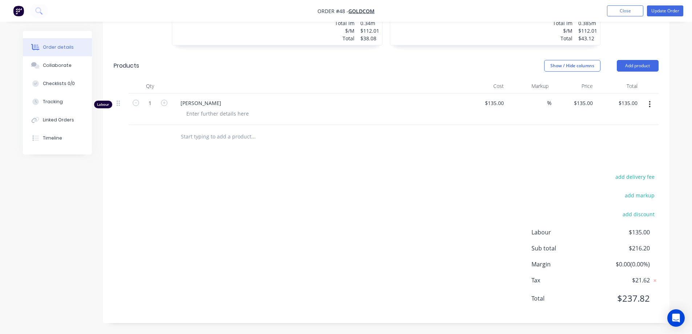
drag, startPoint x: 287, startPoint y: 152, endPoint x: 278, endPoint y: 144, distance: 11.6
click at [287, 151] on div "Drawings Add drawing 1.95 Galv Galv Girth 600 1 0 30 120 300 120 30 0 30 120 30…" at bounding box center [386, 109] width 566 height 425
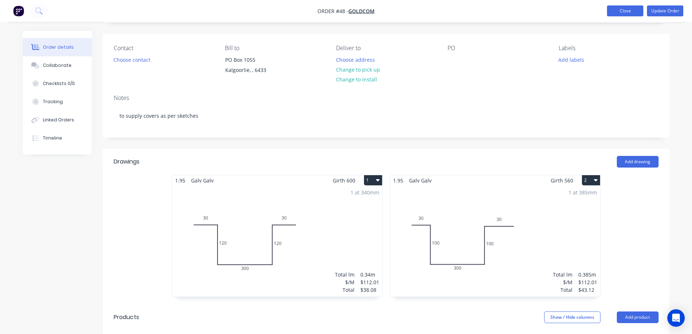
scroll to position [44, 0]
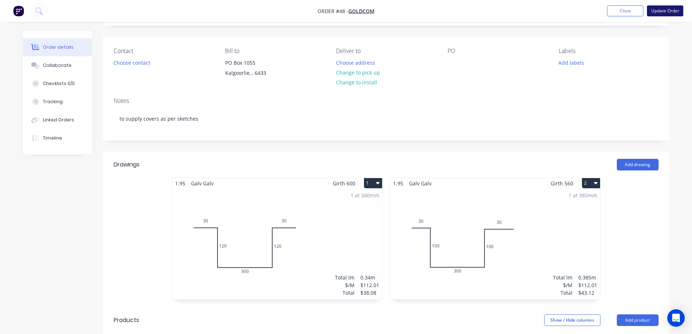
click at [658, 12] on button "Update Order" at bounding box center [665, 10] width 36 height 11
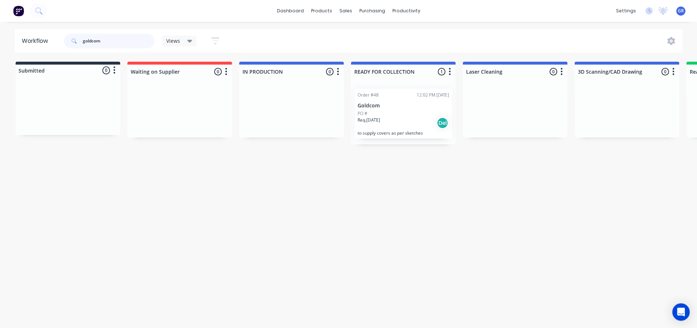
drag, startPoint x: 117, startPoint y: 40, endPoint x: 61, endPoint y: 37, distance: 55.6
click at [61, 37] on header "Workflow goldcom Views Save new view None (Default) edit Show/Hide statuses Sho…" at bounding box center [349, 41] width 668 height 24
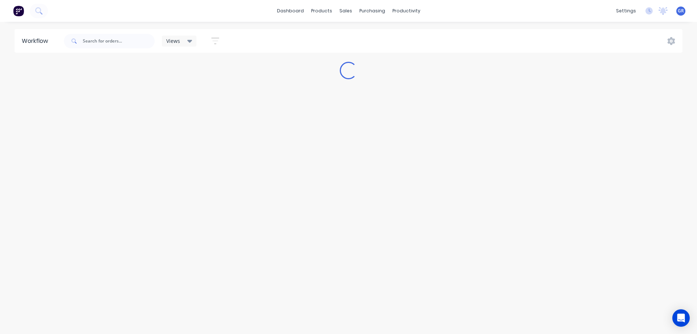
click at [299, 34] on div "Views Save new view None (Default) edit Show/Hide statuses Show line item cards…" at bounding box center [372, 41] width 620 height 22
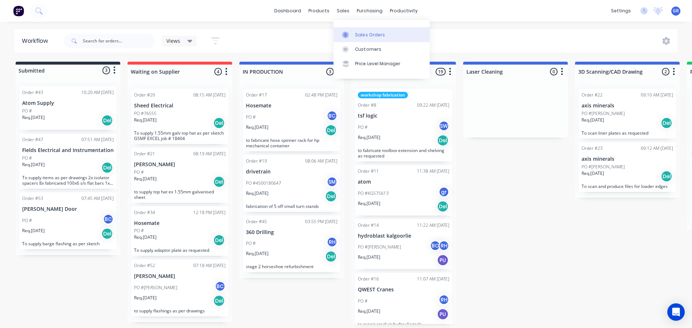
click at [354, 35] on link "Sales Orders" at bounding box center [381, 34] width 96 height 15
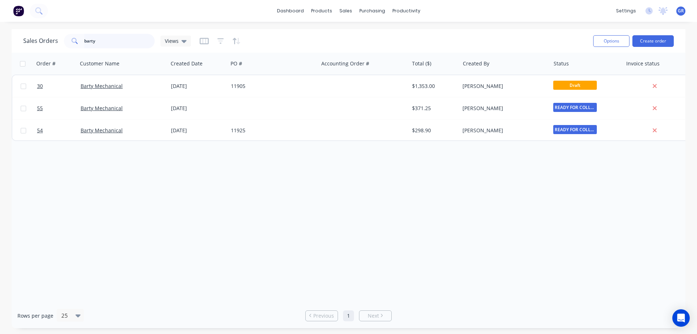
drag, startPoint x: 110, startPoint y: 42, endPoint x: 60, endPoint y: 38, distance: 49.6
click at [60, 38] on div "Sales Orders barty Views" at bounding box center [107, 41] width 168 height 15
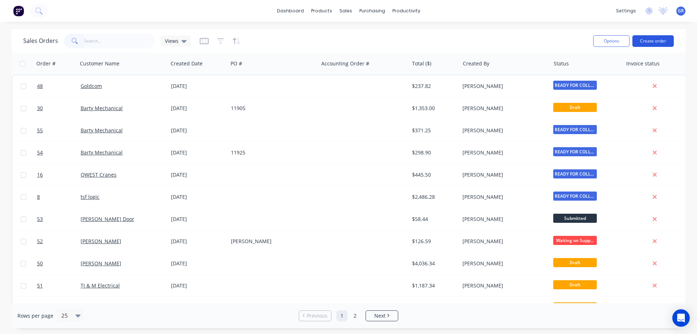
click at [648, 41] on button "Create order" at bounding box center [652, 41] width 41 height 12
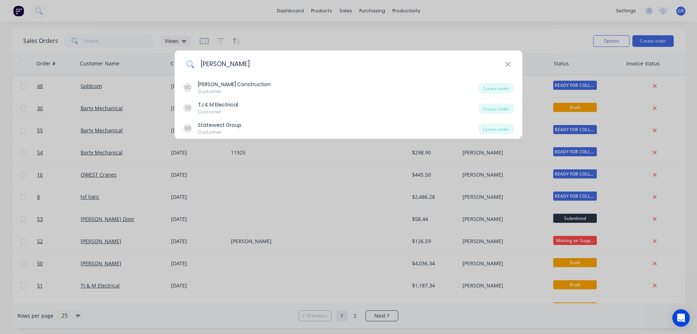
type input "[PERSON_NAME]"
click at [509, 64] on icon at bounding box center [507, 64] width 5 height 5
click at [285, 67] on input "[PERSON_NAME]" at bounding box center [349, 63] width 311 height 27
type input "[PERSON_NAME]"
click at [507, 65] on icon at bounding box center [508, 64] width 6 height 8
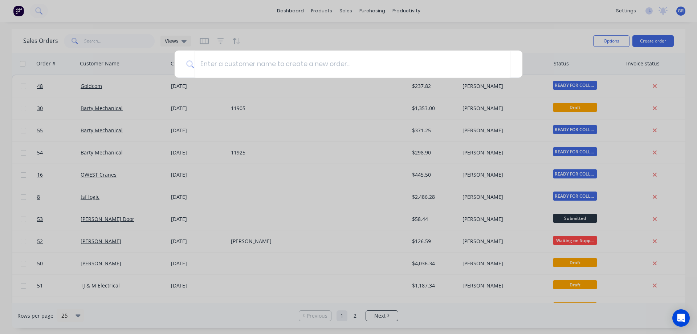
click at [490, 34] on div at bounding box center [348, 167] width 697 height 334
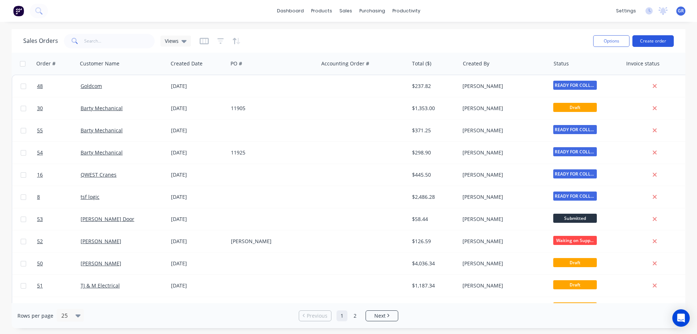
click at [648, 41] on button "Create order" at bounding box center [652, 41] width 41 height 12
click at [362, 49] on div "Customers" at bounding box center [371, 49] width 26 height 7
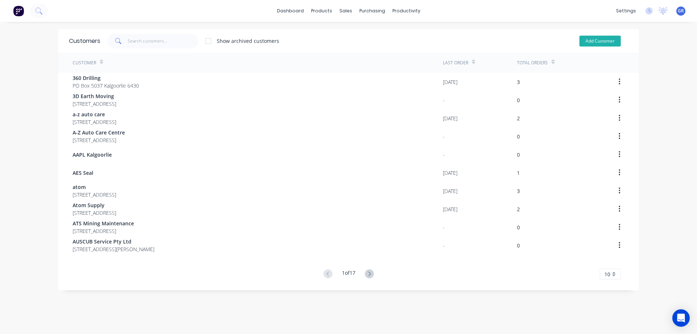
click at [606, 42] on button "Add Customer" at bounding box center [599, 41] width 41 height 11
select select "AU"
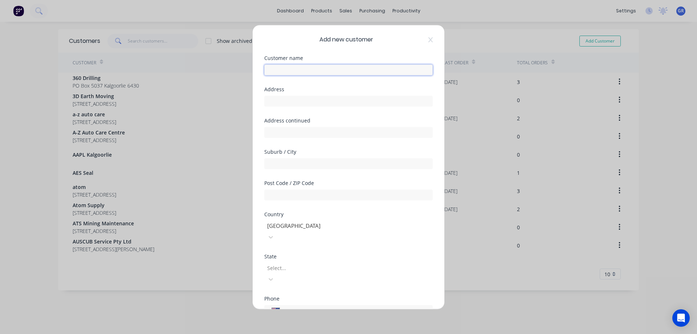
click at [294, 67] on input "text" at bounding box center [348, 69] width 168 height 11
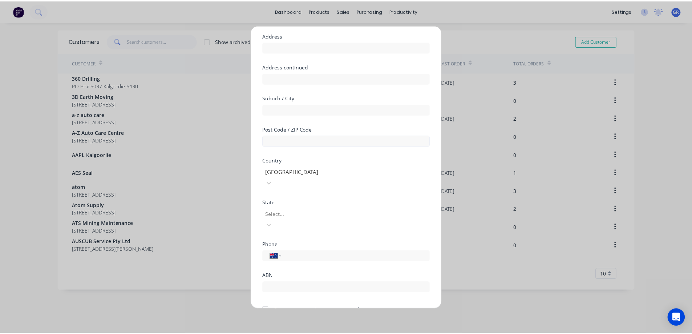
scroll to position [71, 0]
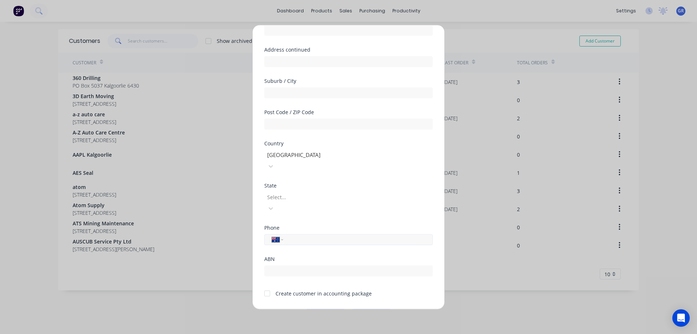
type input "[PERSON_NAME] 0447501530"
click at [297, 235] on input "tel" at bounding box center [356, 239] width 137 height 8
type input "0447 501 530"
click at [336, 309] on button "Save" at bounding box center [326, 315] width 40 height 12
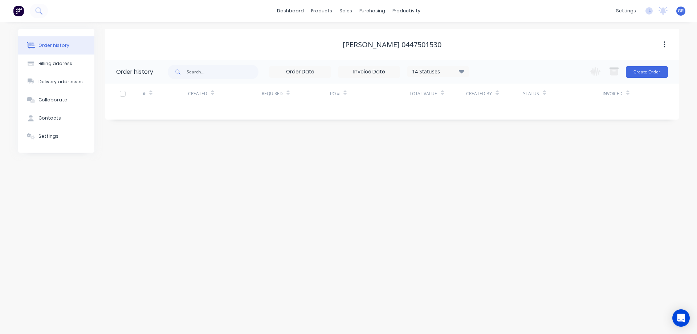
click at [353, 160] on div "Order history Billing address Delivery addresses Collaborate Contacts Settings …" at bounding box center [348, 178] width 697 height 312
click at [653, 67] on button "Create Order" at bounding box center [647, 72] width 42 height 12
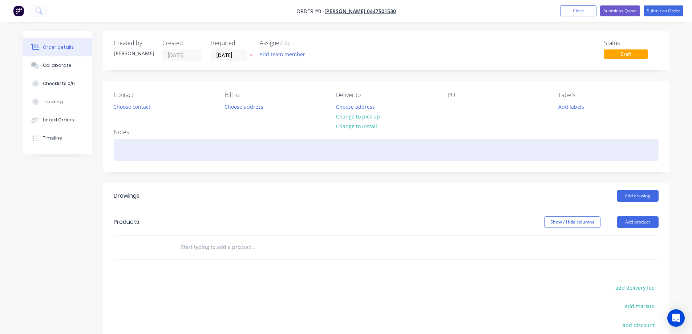
click at [146, 141] on div at bounding box center [386, 150] width 545 height 22
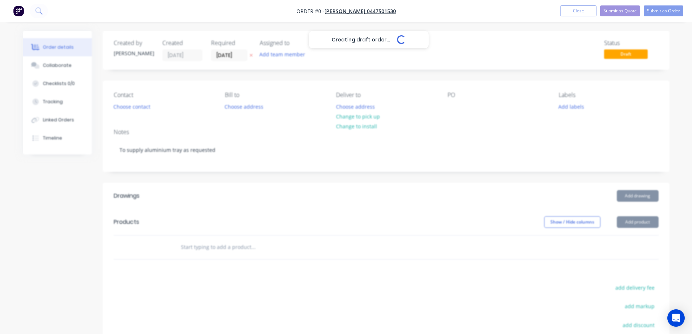
click at [634, 223] on div "Creating draft order... Loading... Order details Collaborate Checklists 0/0 Tra…" at bounding box center [346, 237] width 661 height 413
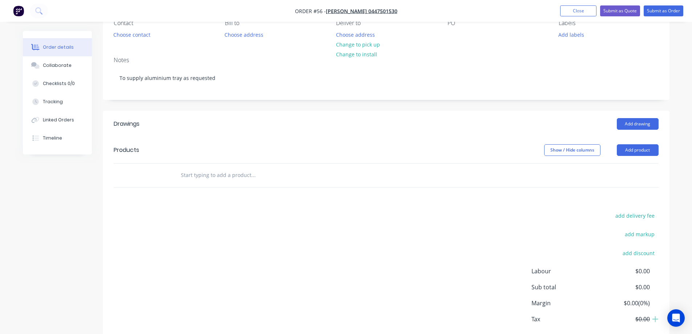
scroll to position [73, 0]
click at [634, 145] on button "Add product" at bounding box center [637, 149] width 42 height 12
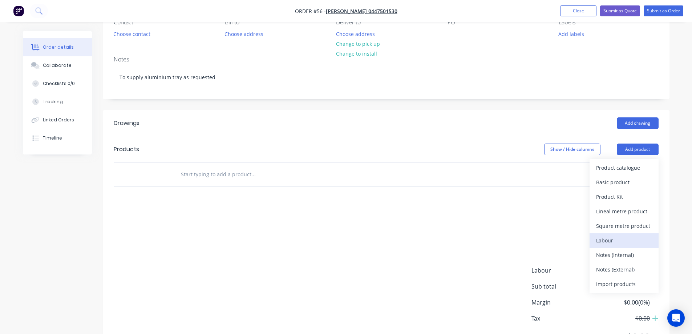
click at [617, 241] on div "Labour" at bounding box center [624, 240] width 56 height 11
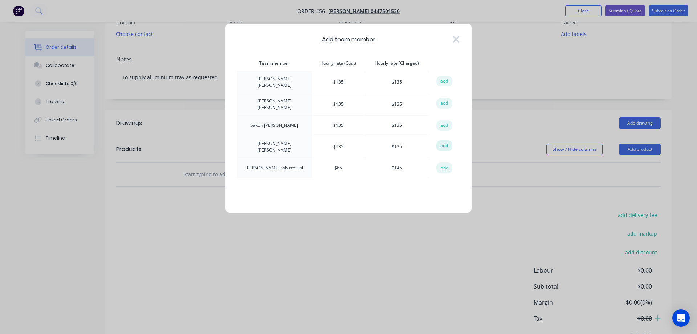
click at [438, 140] on button "add" at bounding box center [444, 145] width 16 height 11
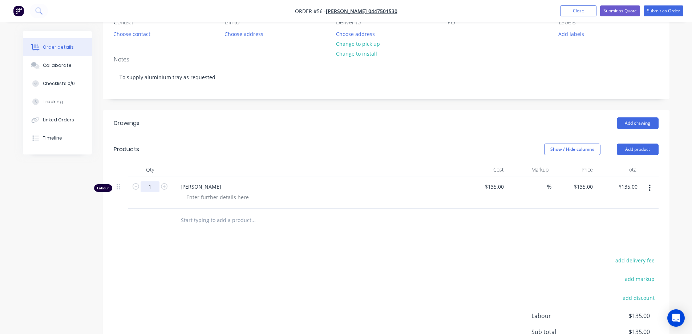
click at [157, 187] on input "1" at bounding box center [149, 186] width 19 height 11
type input "2.5"
type input "$337.50"
click at [263, 247] on div "Drawings Add drawing Products Show / Hide columns Add product Qty Cost Markup P…" at bounding box center [386, 258] width 566 height 296
click at [225, 220] on input "text" at bounding box center [252, 220] width 145 height 15
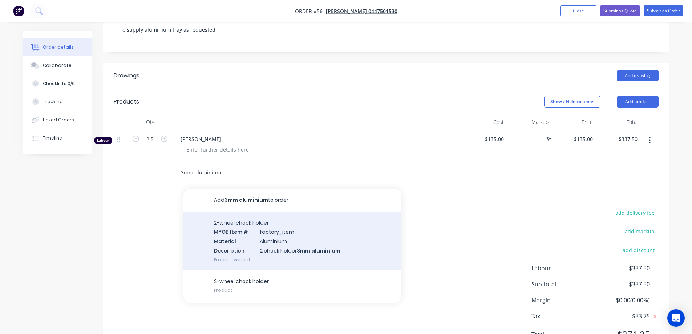
scroll to position [145, 0]
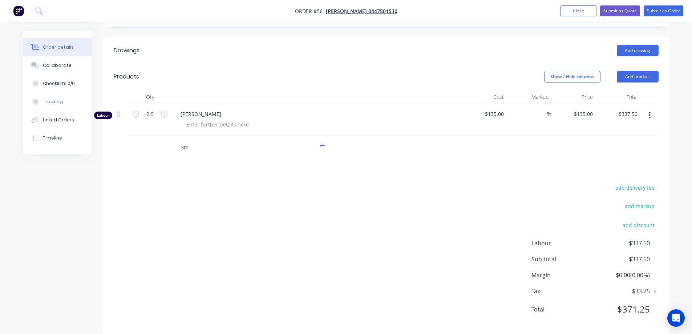
type input "3"
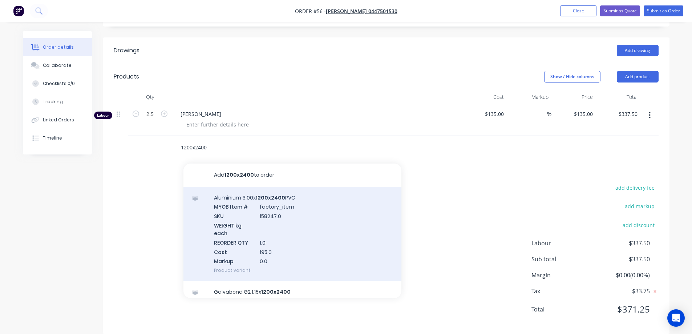
type input "1200x2400"
click at [248, 200] on div "Aluminium 3.00x 1200x2400 PVC MYOB Item # factory_item SKU 158247.0 WEIGHT kg e…" at bounding box center [292, 234] width 218 height 94
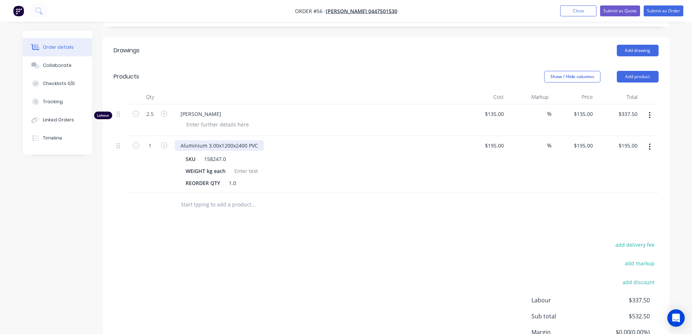
drag, startPoint x: 217, startPoint y: 146, endPoint x: 223, endPoint y: 148, distance: 6.5
click at [217, 146] on div "Aluminium 3.00x1200x2400 PVC" at bounding box center [219, 145] width 89 height 11
click at [233, 146] on div "Aluminium 3.00x1200x2400 PVC" at bounding box center [219, 145] width 89 height 11
click at [243, 146] on div "Aluminium 3.00x870x2400 PVC" at bounding box center [218, 145] width 86 height 11
click at [428, 160] on div "SKU 158247.0" at bounding box center [316, 159] width 266 height 11
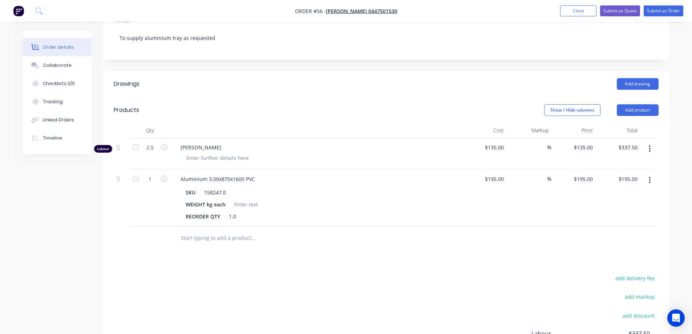
scroll to position [109, 0]
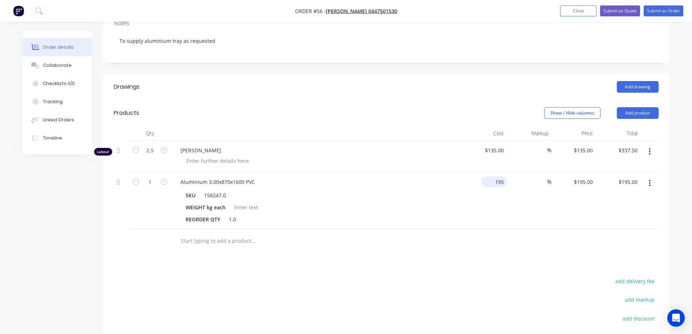
click at [494, 180] on input "195" at bounding box center [495, 181] width 23 height 11
type input "$93.26"
click at [514, 190] on div "%" at bounding box center [528, 200] width 45 height 57
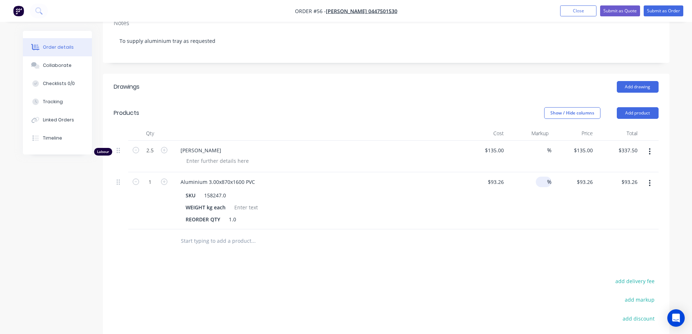
click at [537, 180] on div "%" at bounding box center [543, 181] width 16 height 11
type input "35"
type input "$125.901"
type input "$125.90"
click at [537, 208] on div "35 35 %" at bounding box center [528, 200] width 45 height 57
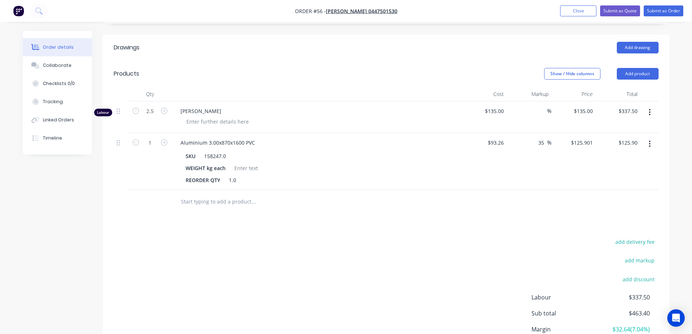
scroll to position [140, 0]
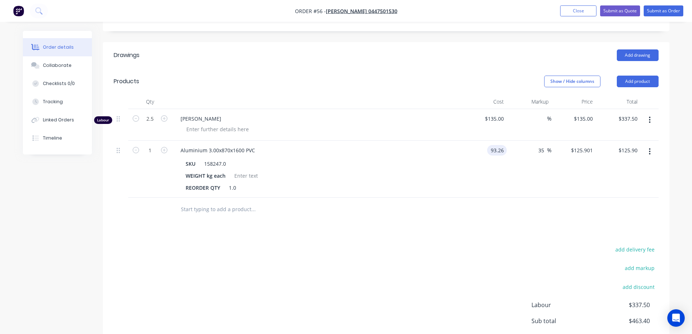
click at [499, 151] on input "93.26" at bounding box center [498, 150] width 17 height 11
type input "$95.00"
type input "$128.25"
click at [506, 160] on div "35 35 %" at bounding box center [528, 168] width 45 height 57
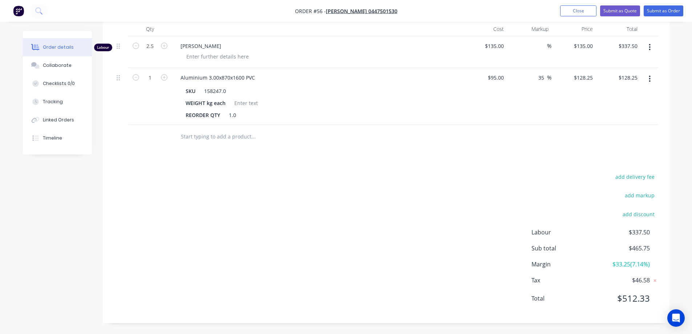
scroll to position [177, 0]
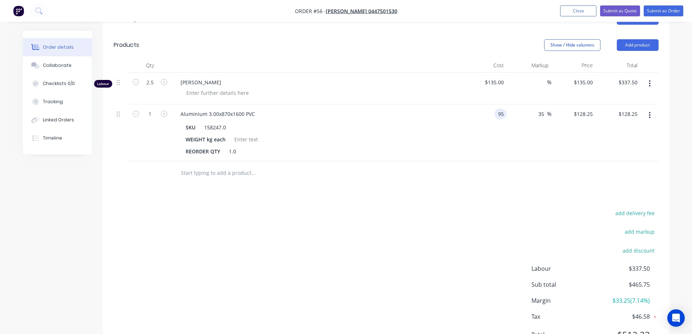
click at [498, 113] on input "95" at bounding box center [501, 114] width 9 height 11
type input "$95.00"
click at [508, 157] on div "35 35 %" at bounding box center [528, 132] width 45 height 57
